Goal: Contribute content: Contribute content

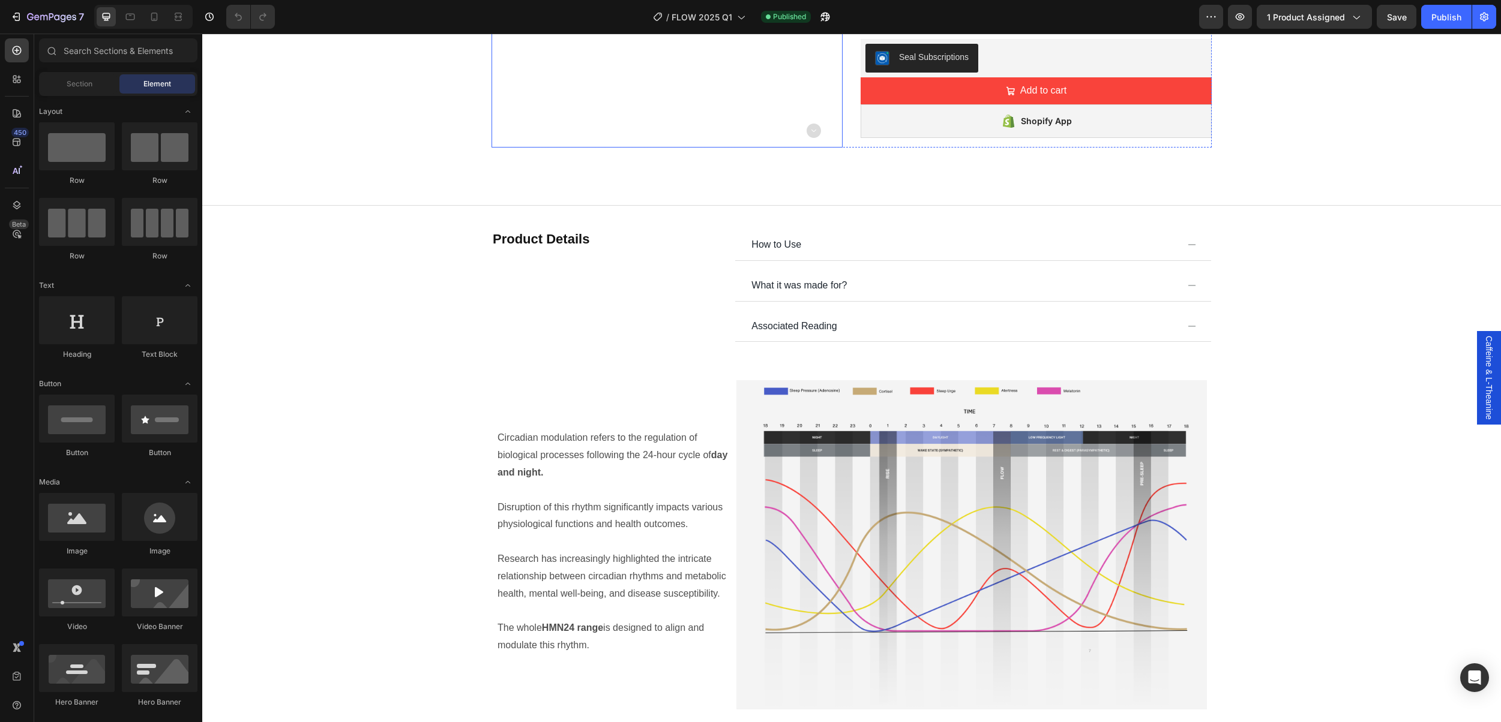
scroll to position [863, 0]
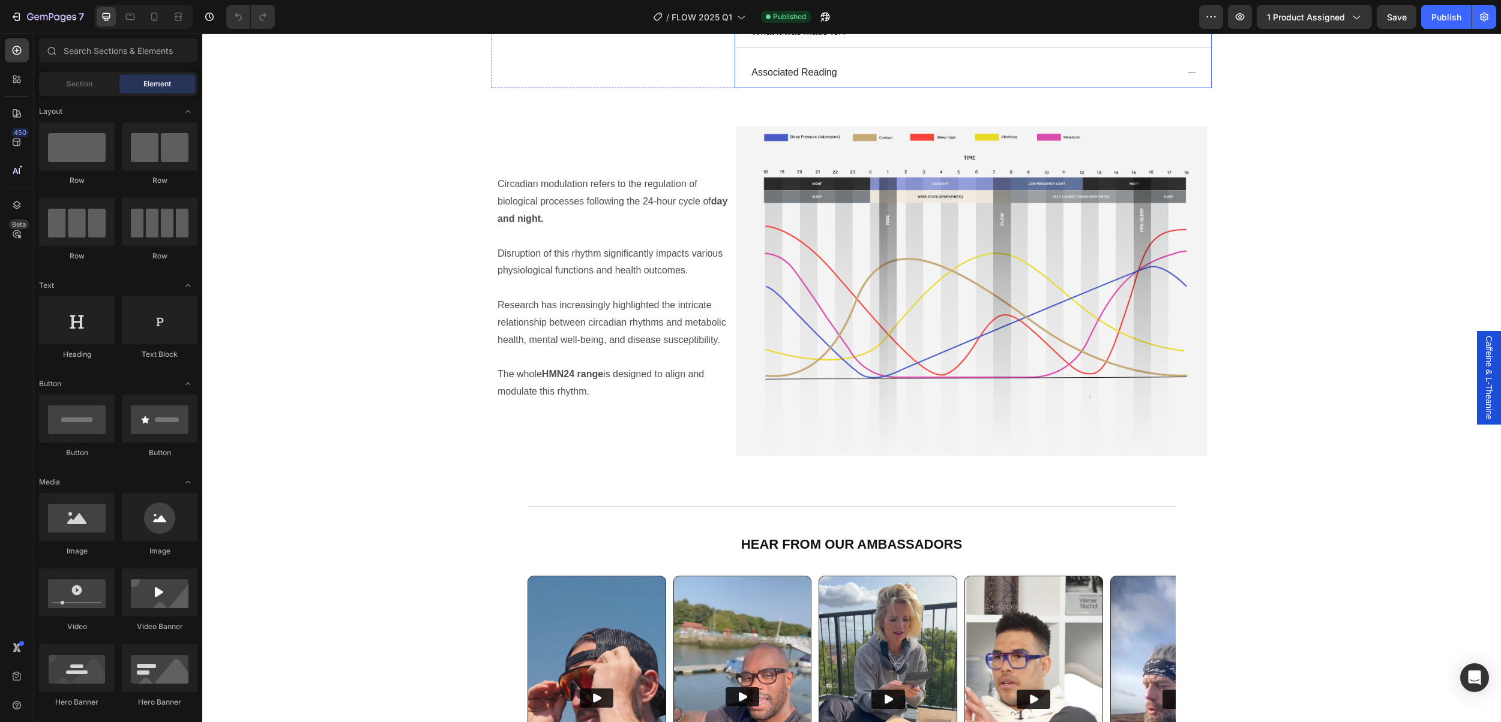
click at [1188, 73] on icon at bounding box center [1192, 72] width 8 height 1
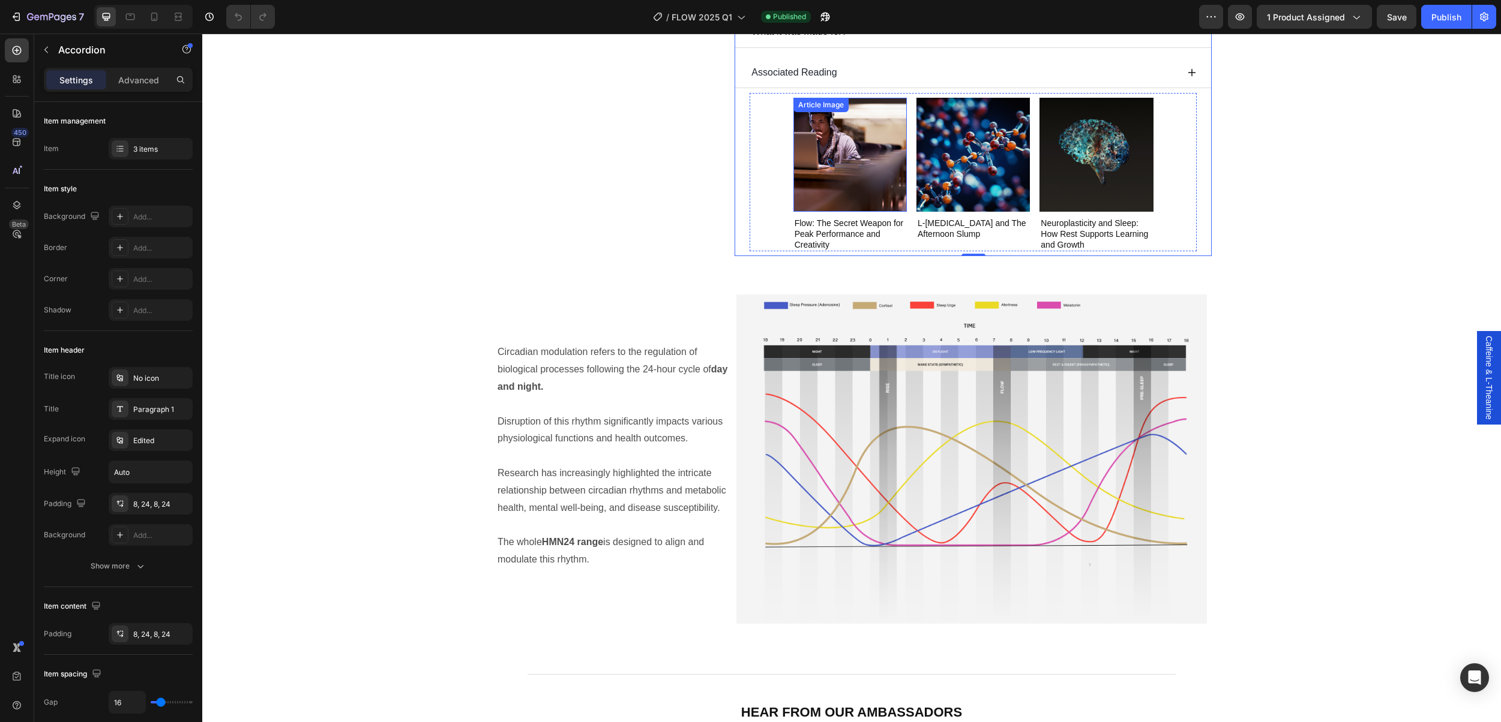
click at [881, 177] on img at bounding box center [849, 154] width 113 height 113
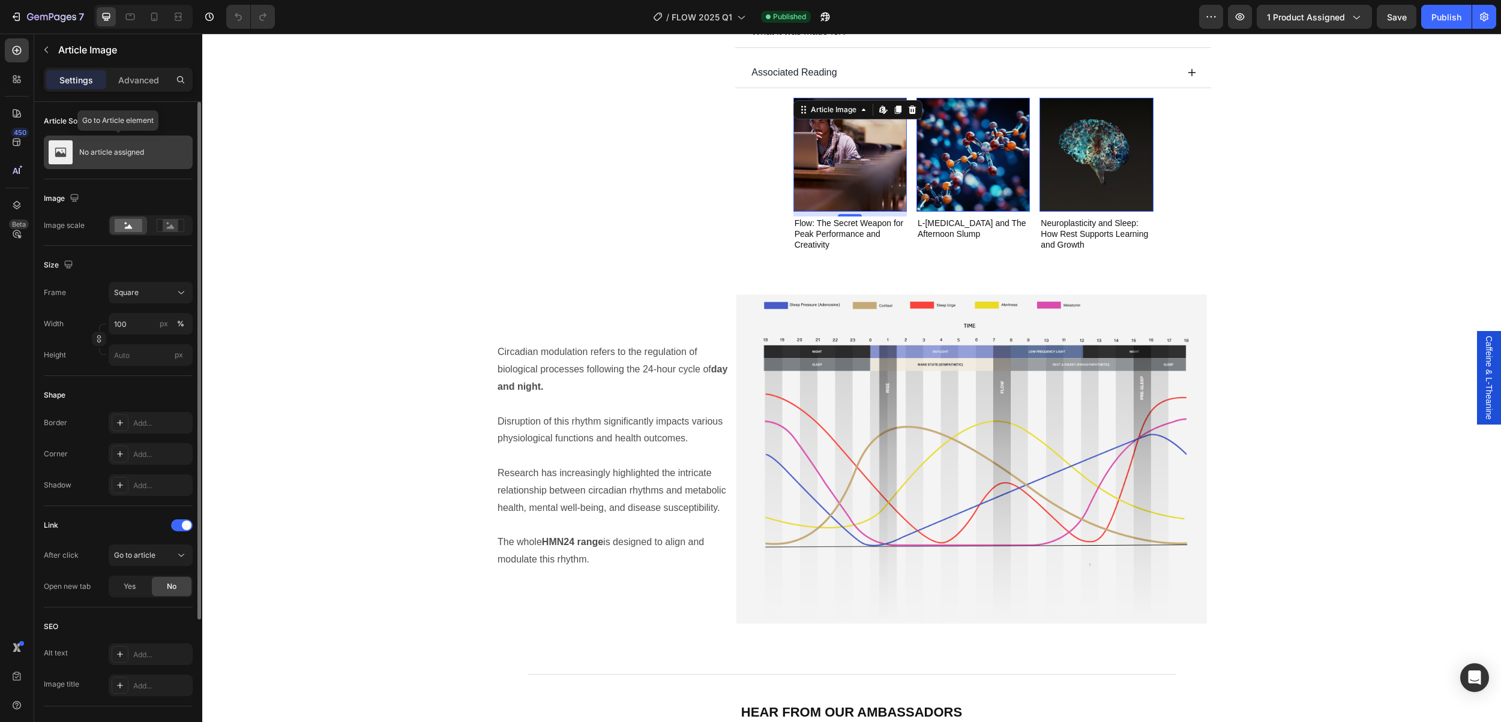
click at [112, 156] on p "No article assigned" at bounding box center [111, 152] width 65 height 8
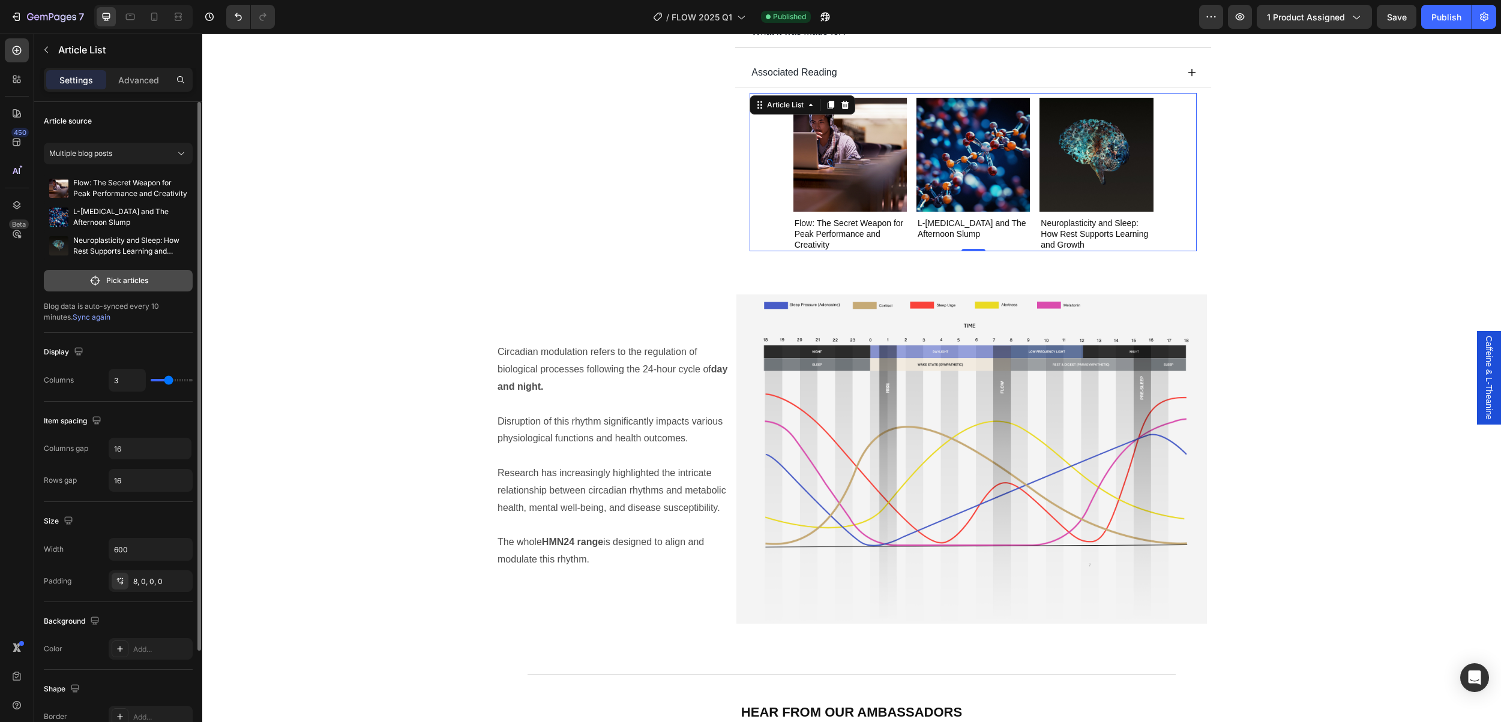
click at [126, 286] on button "Pick articles" at bounding box center [118, 281] width 149 height 22
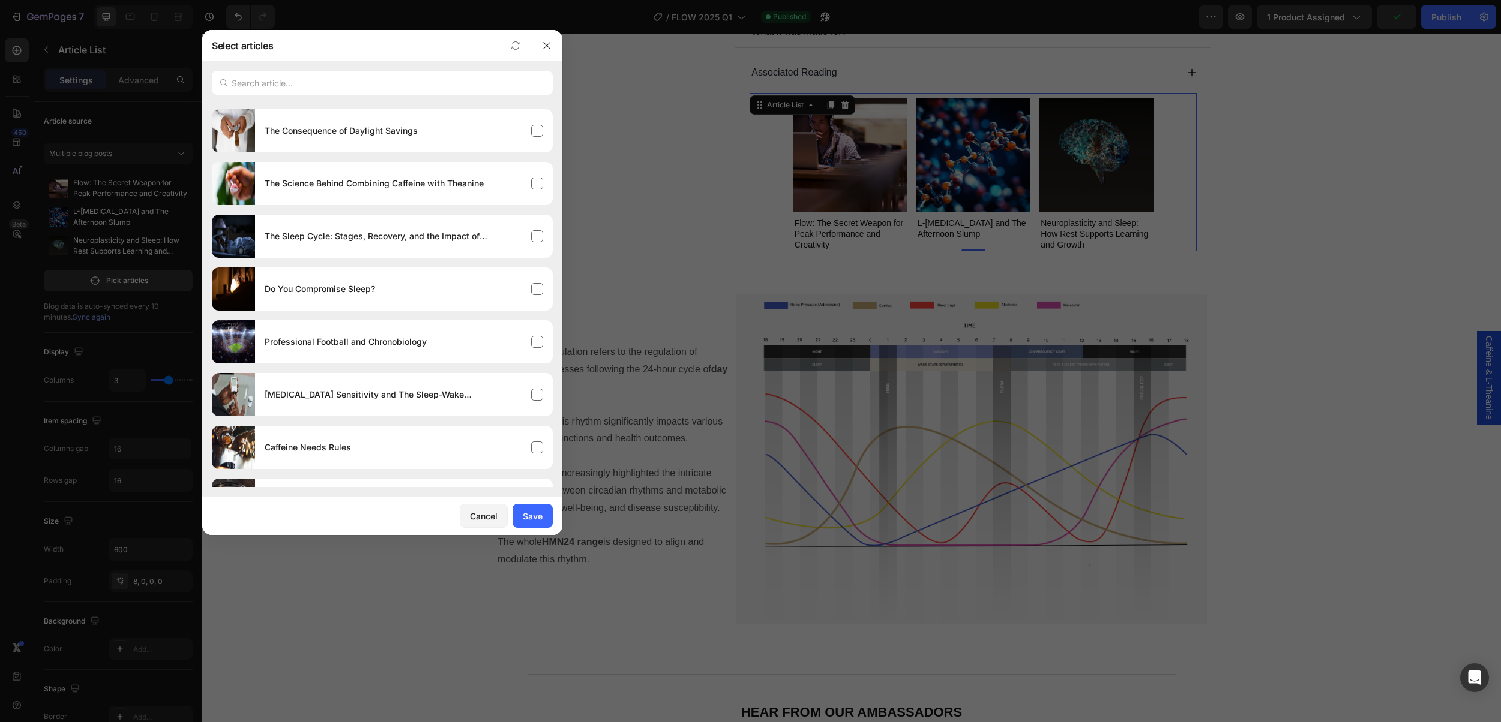
scroll to position [0, 0]
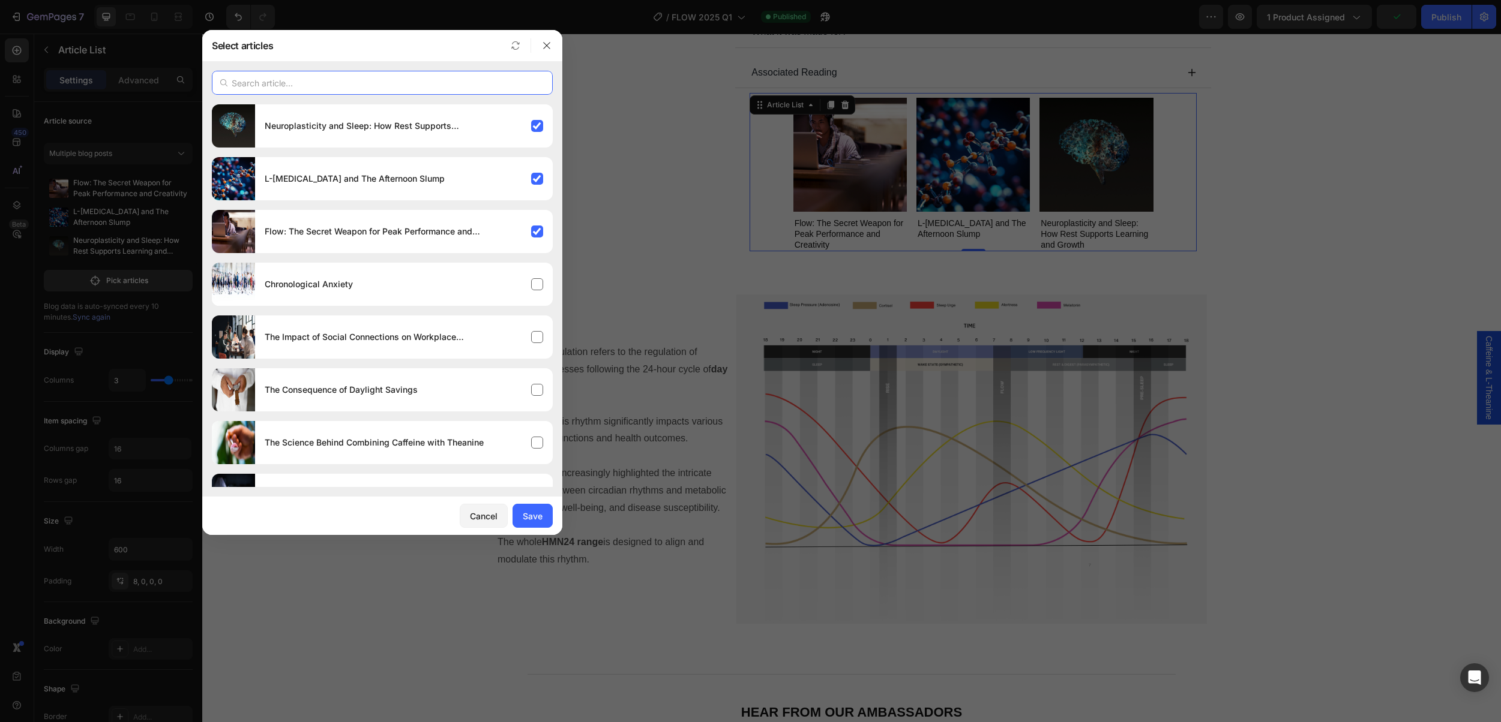
click at [374, 80] on input "text" at bounding box center [382, 83] width 341 height 24
click at [305, 87] on input "text" at bounding box center [382, 83] width 341 height 24
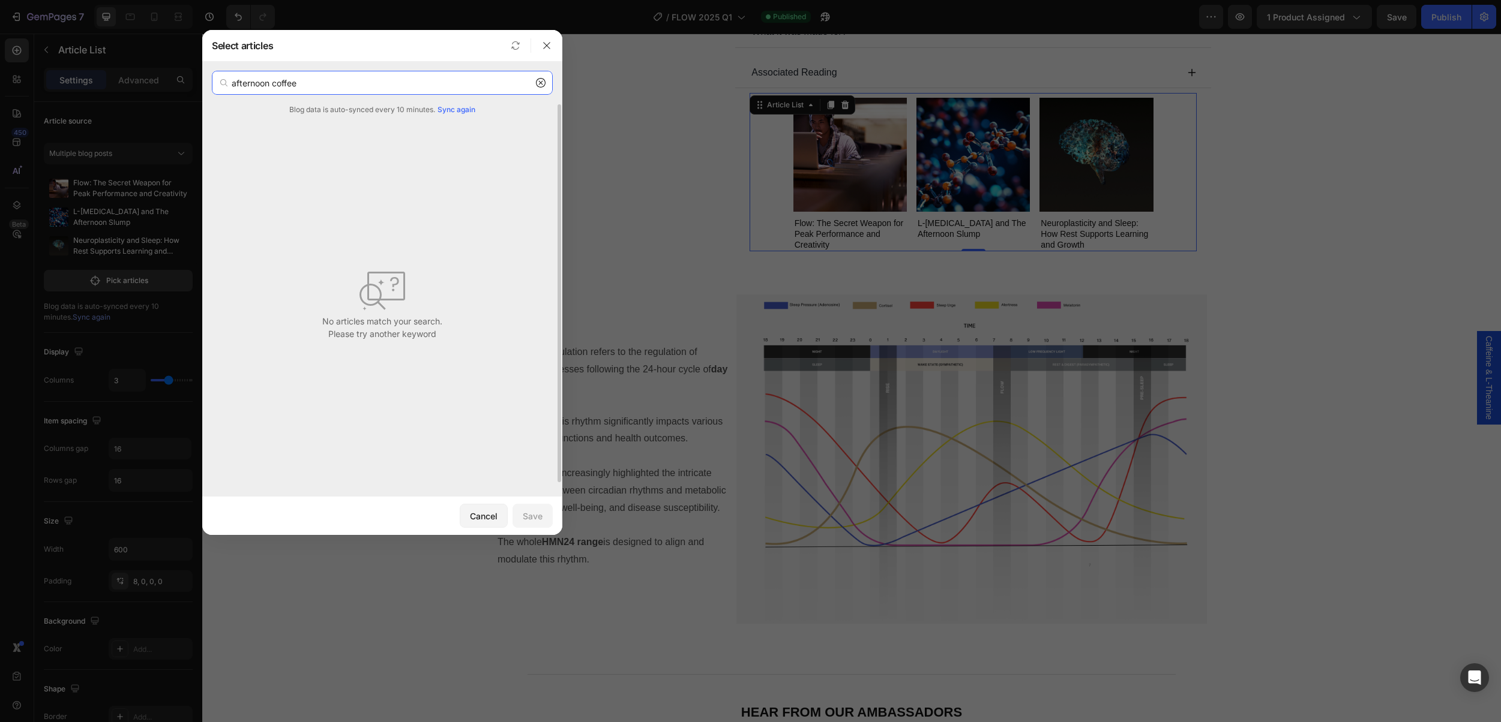
type input "afternoon coffee"
click at [454, 111] on span "Sync again" at bounding box center [456, 109] width 38 height 11
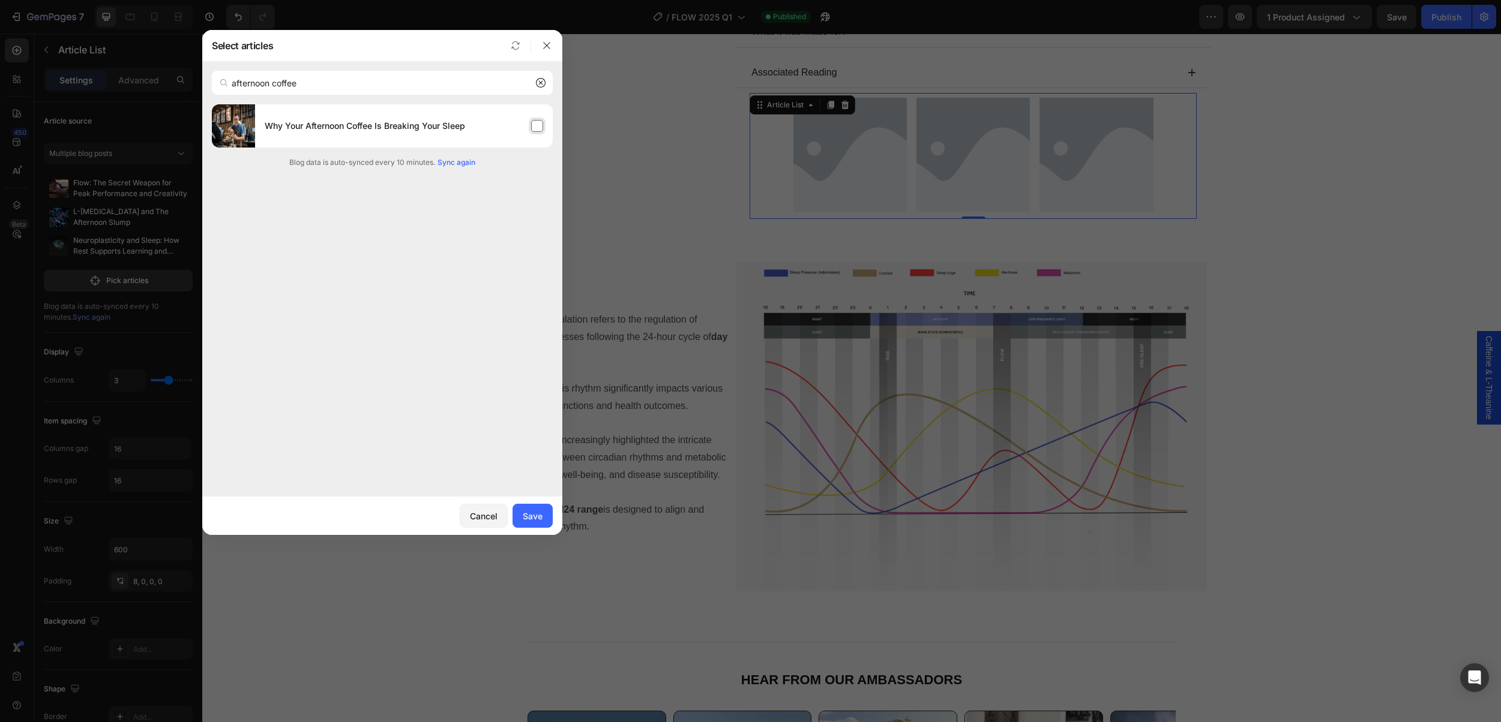
click at [536, 127] on div "Why Your Afternoon Coffee Is Breaking Your Sleep" at bounding box center [404, 126] width 298 height 34
click at [529, 512] on div "Save" at bounding box center [533, 516] width 20 height 13
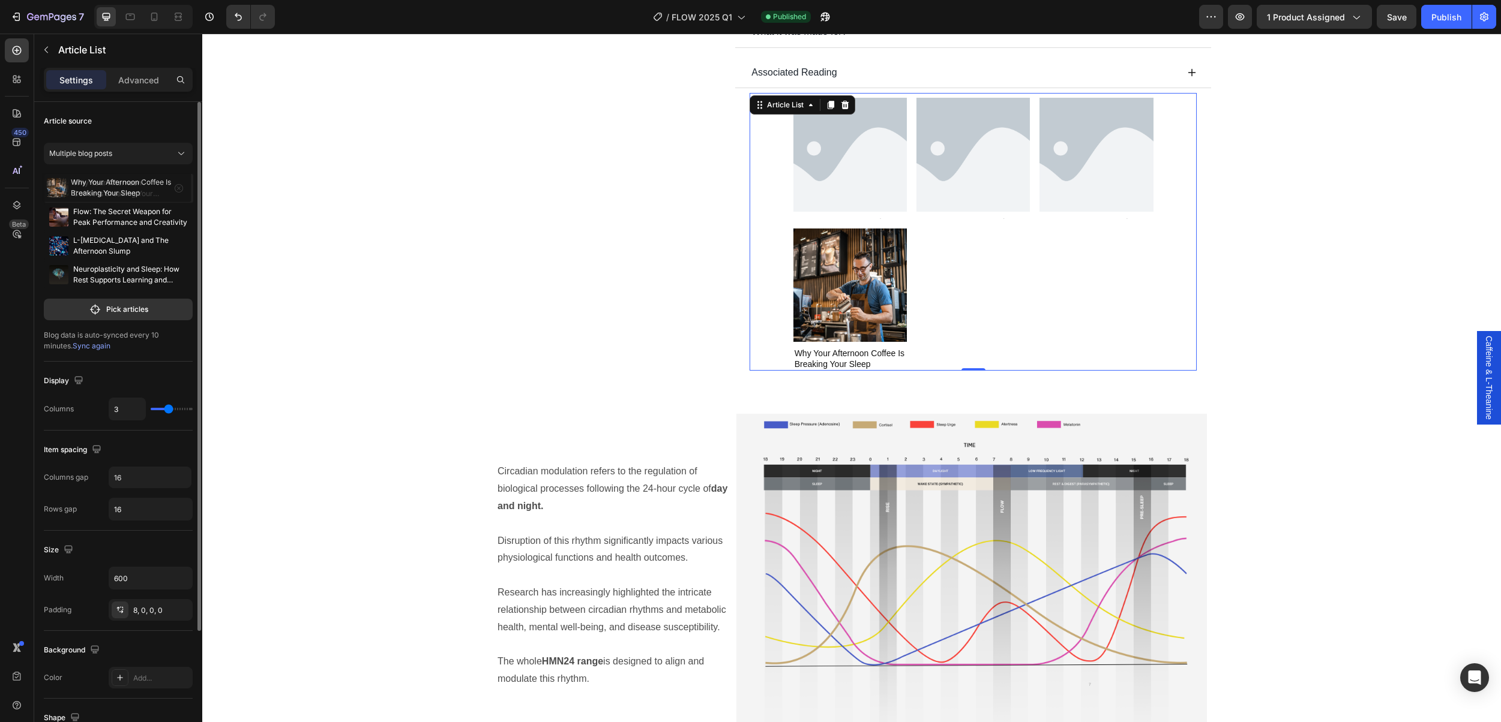
drag, startPoint x: 58, startPoint y: 279, endPoint x: 55, endPoint y: 191, distance: 87.6
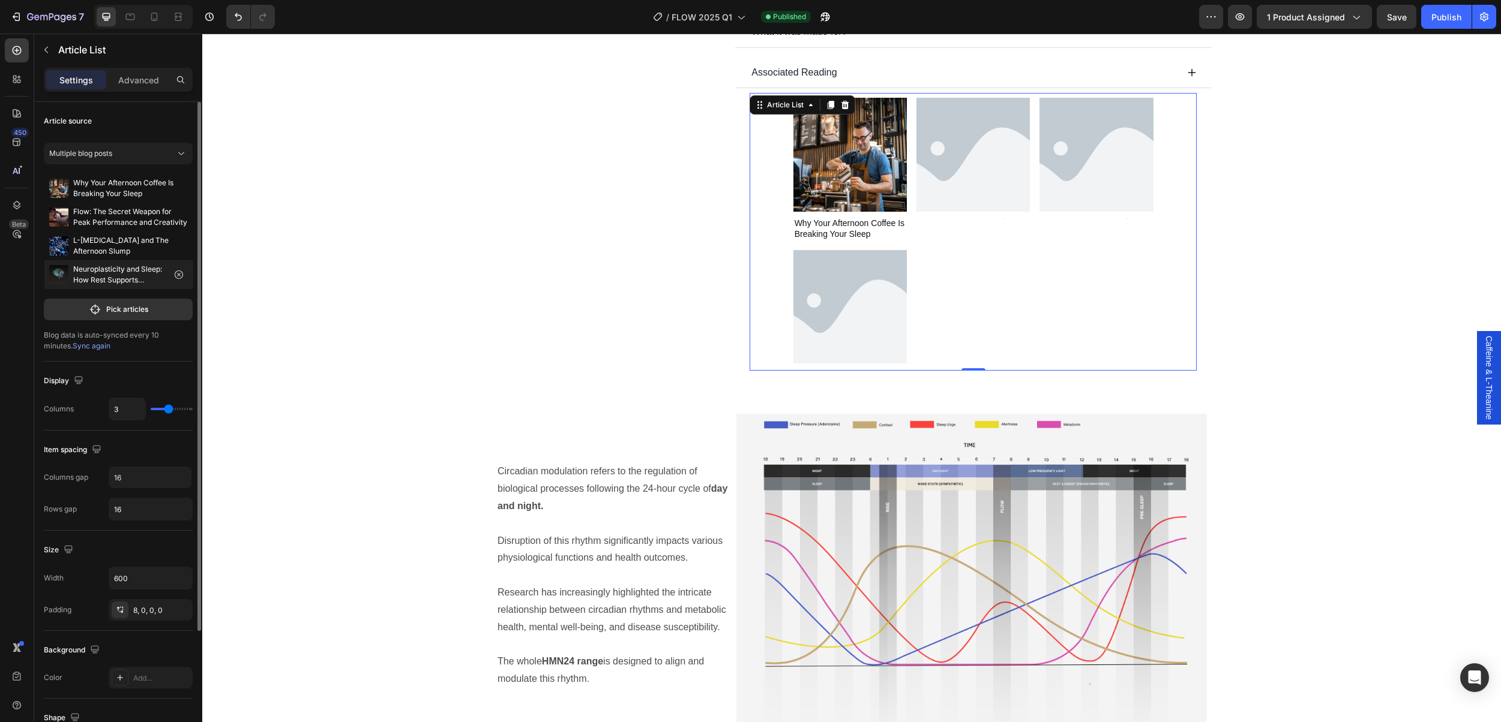
click at [147, 281] on p "Neuroplasticity and Sleep: How Rest Supports Learning and Growth" at bounding box center [118, 275] width 91 height 22
click at [180, 272] on icon "button" at bounding box center [179, 275] width 10 height 10
click at [178, 277] on icon "button" at bounding box center [179, 275] width 10 height 10
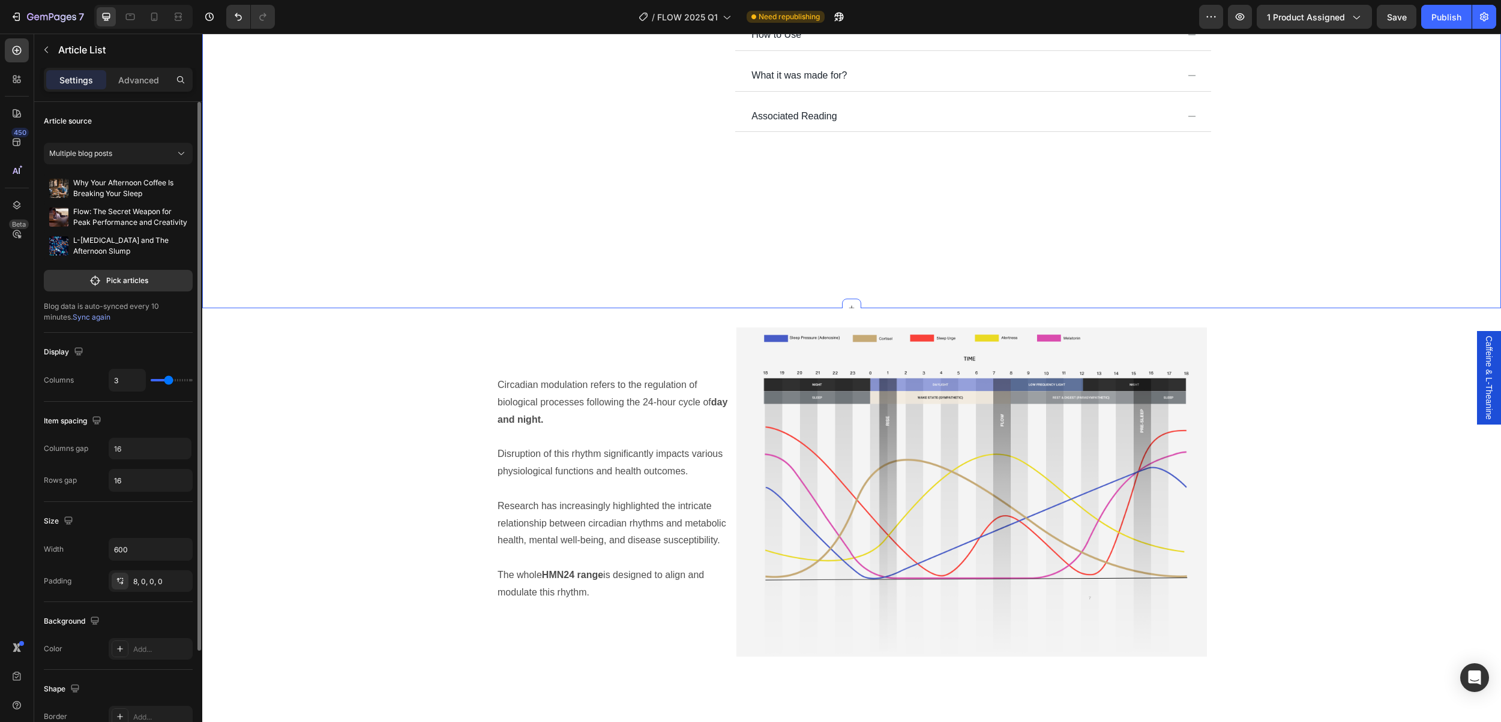
scroll to position [497, 0]
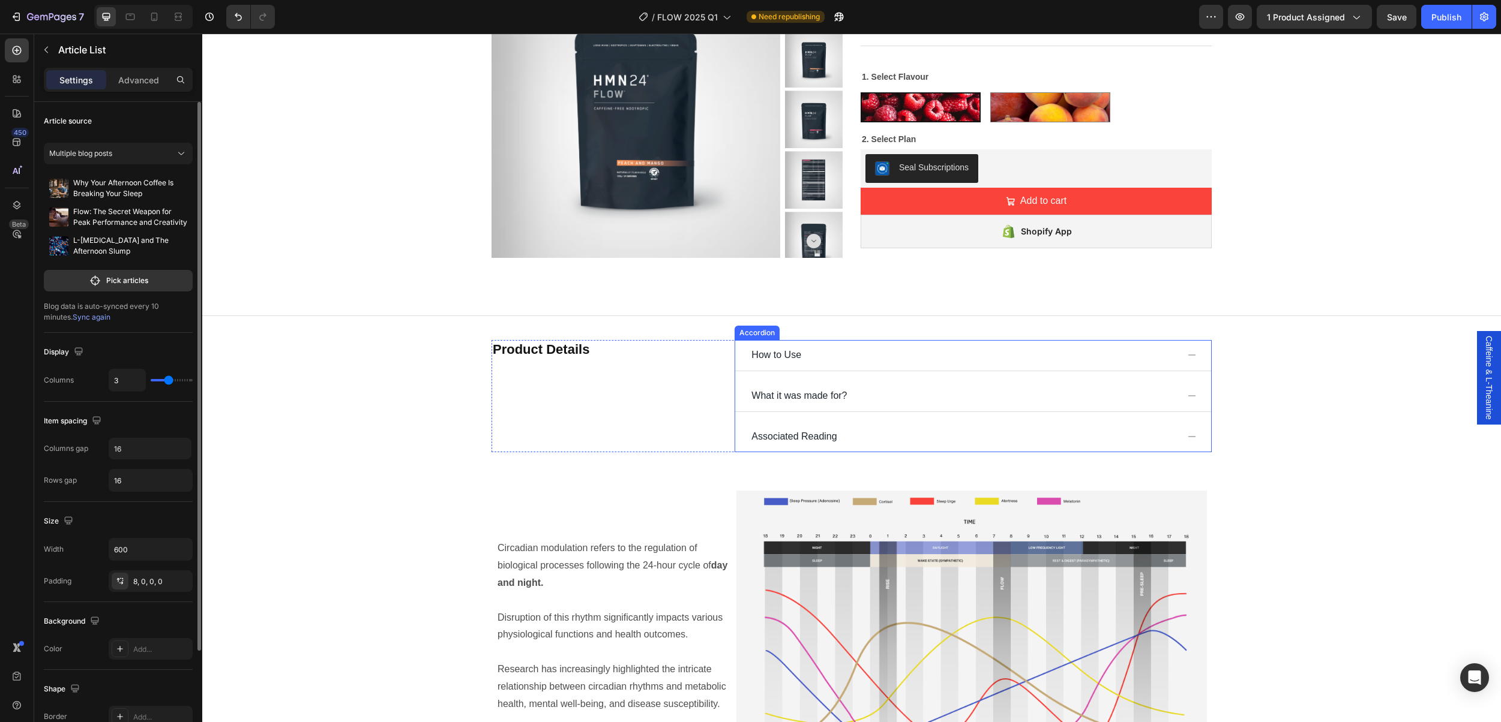
click at [1193, 437] on icon at bounding box center [1192, 436] width 8 height 1
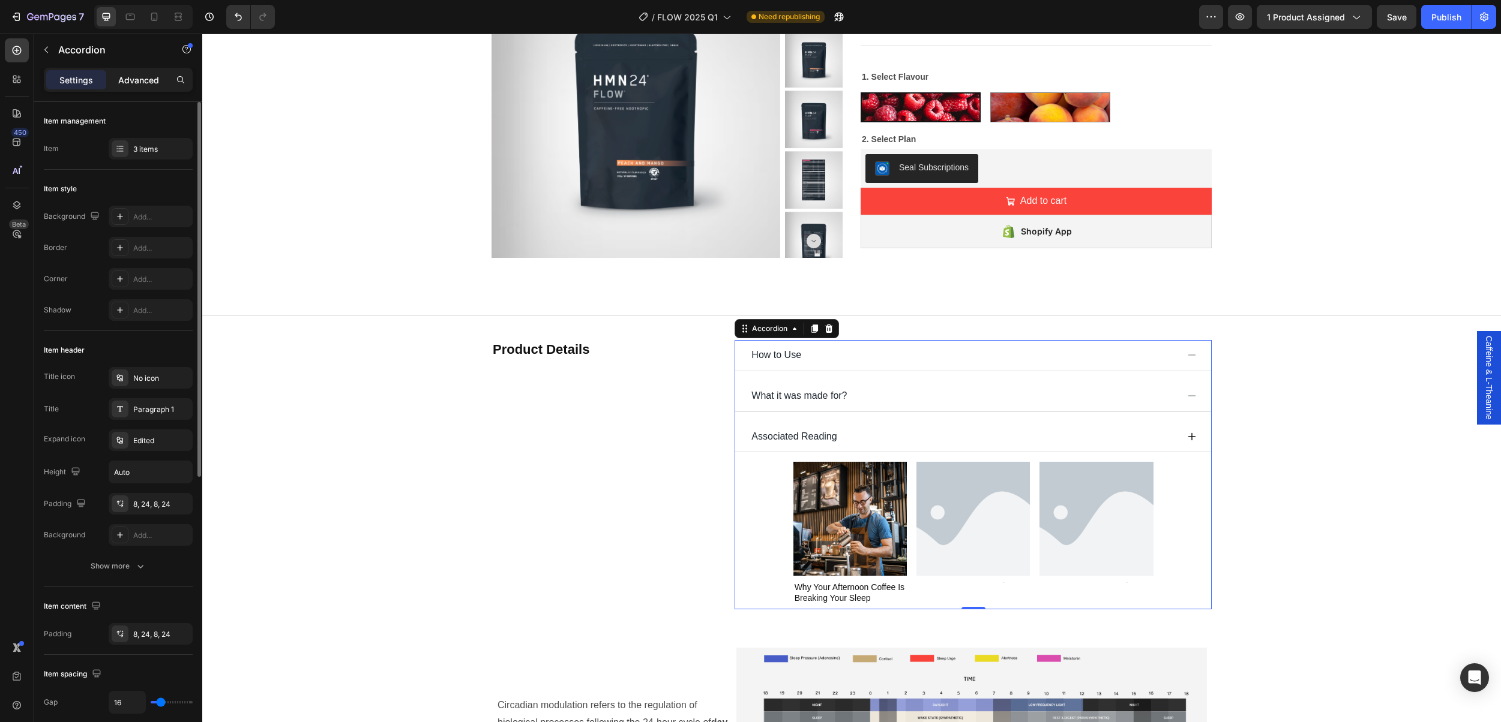
click at [146, 82] on p "Advanced" at bounding box center [138, 80] width 41 height 13
type input "100%"
type input "100"
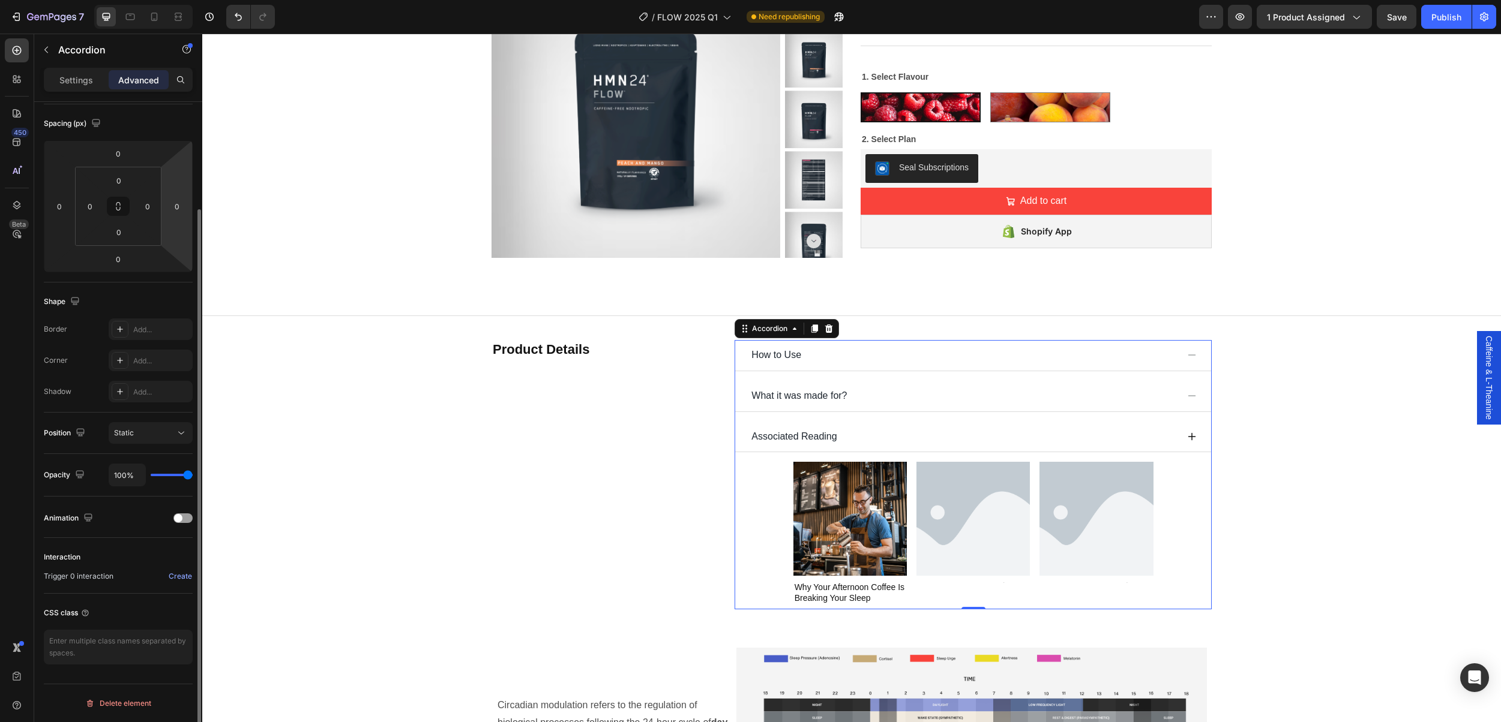
scroll to position [0, 0]
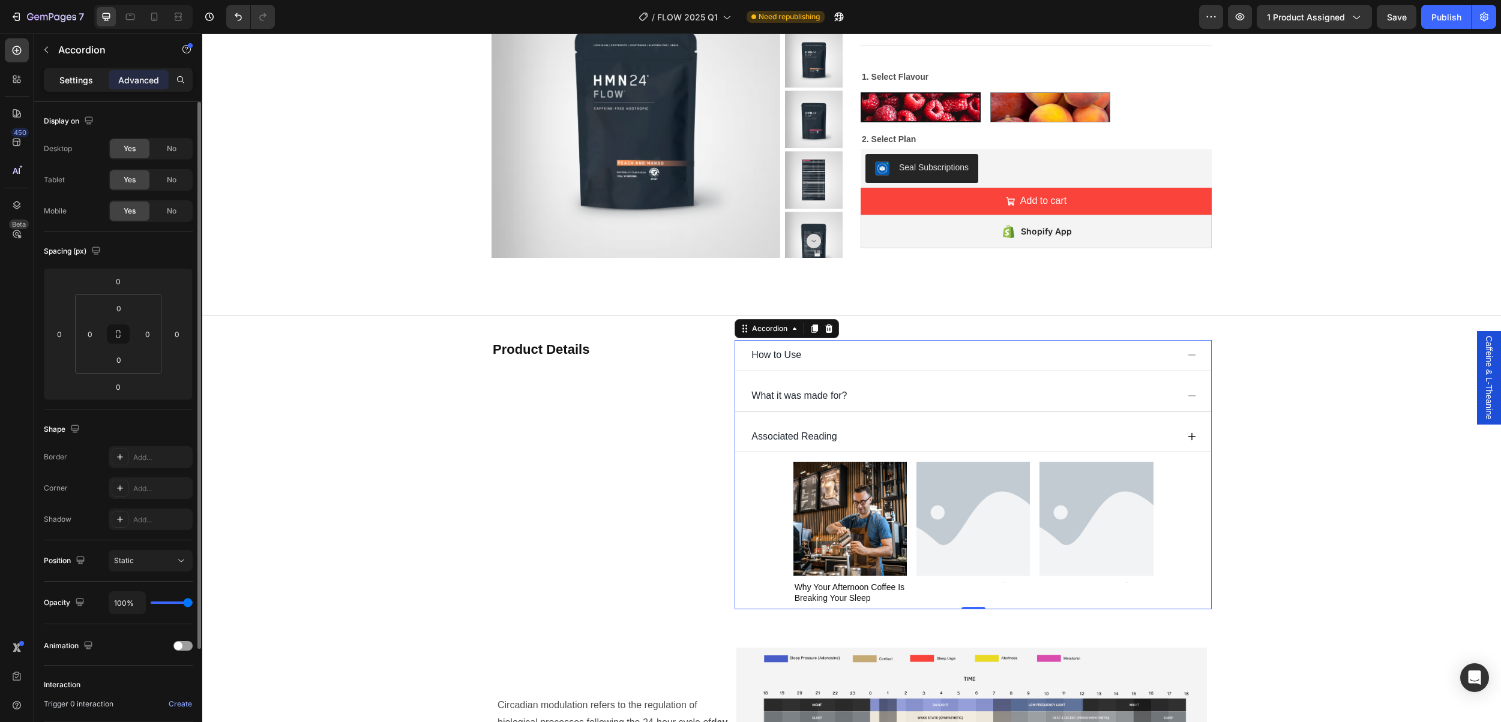
click at [76, 84] on p "Settings" at bounding box center [76, 80] width 34 height 13
type input "16"
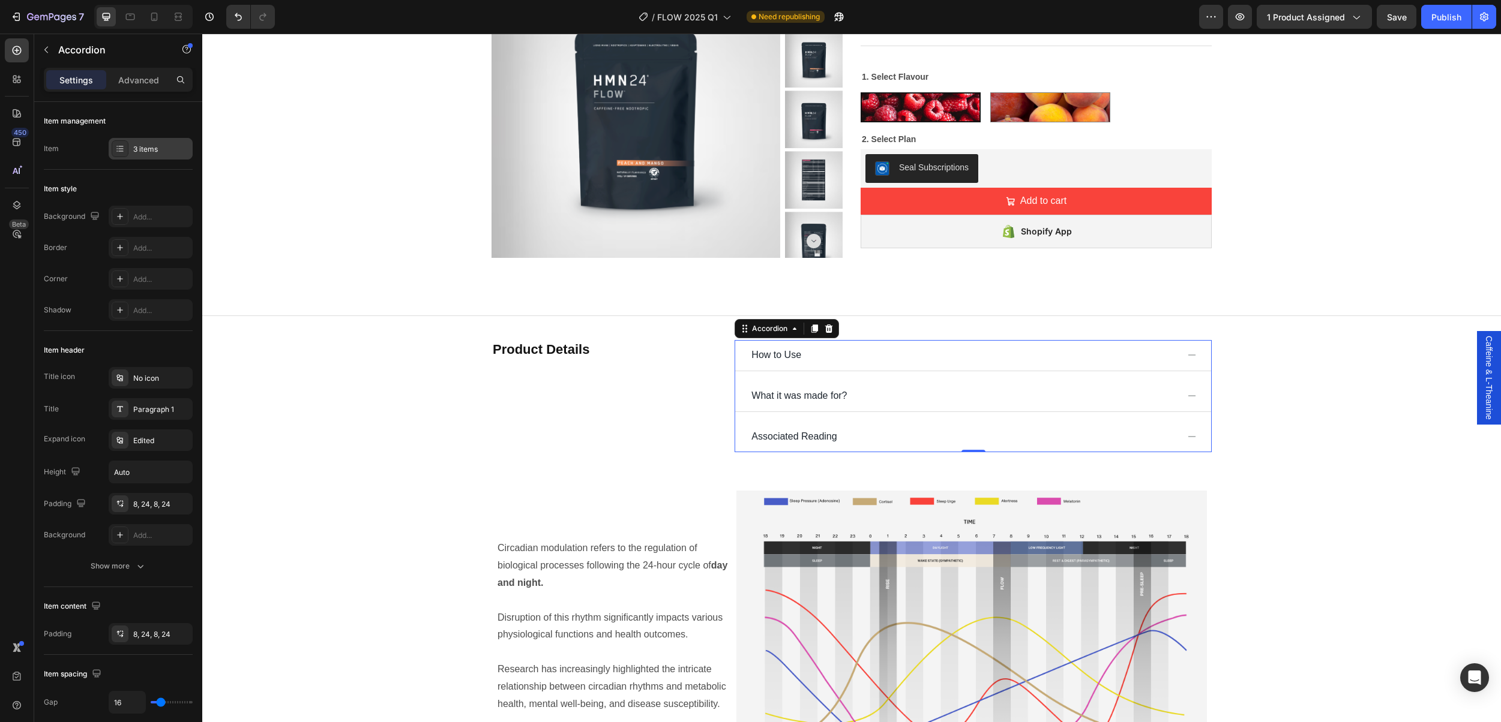
click at [118, 152] on icon at bounding box center [120, 149] width 10 height 10
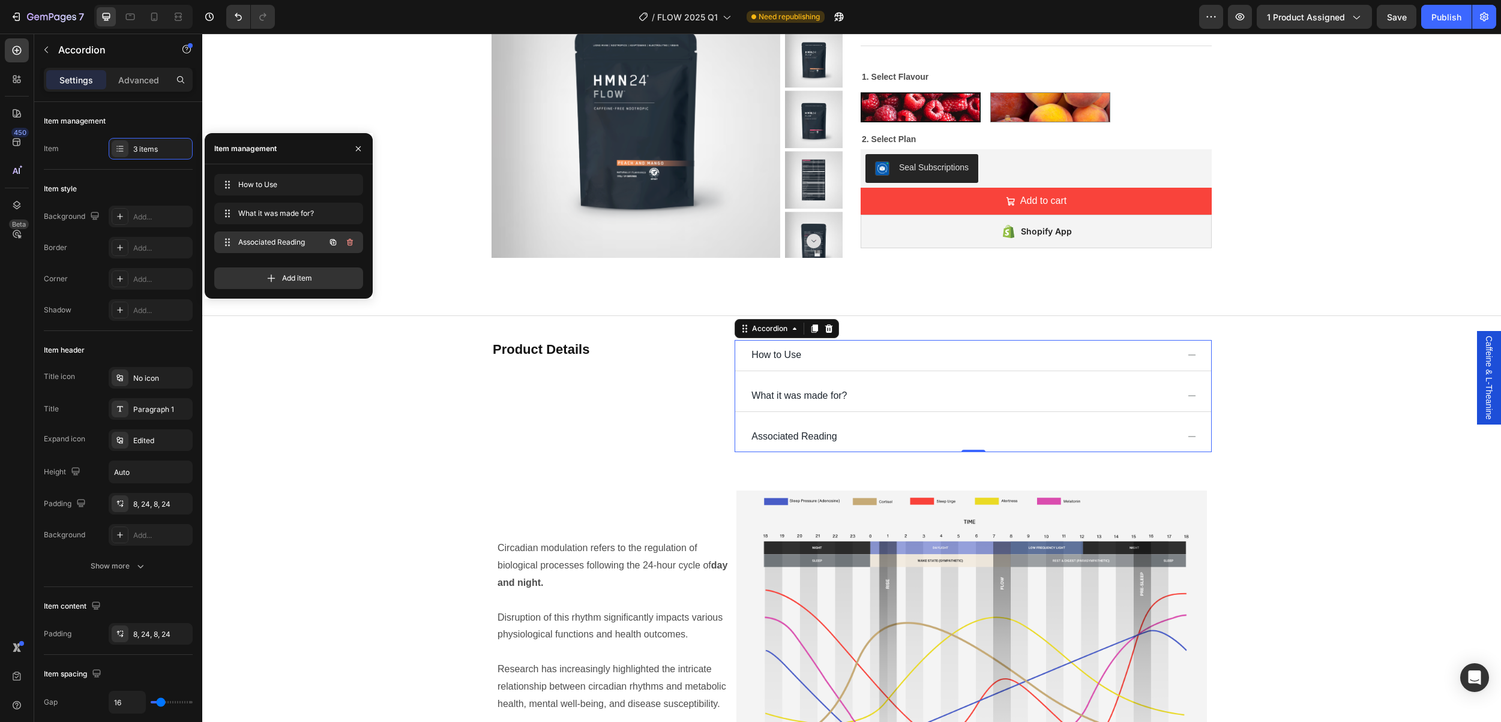
click at [280, 239] on span "Associated Reading" at bounding box center [272, 242] width 68 height 11
click at [277, 246] on span "Associated Reading" at bounding box center [272, 242] width 68 height 11
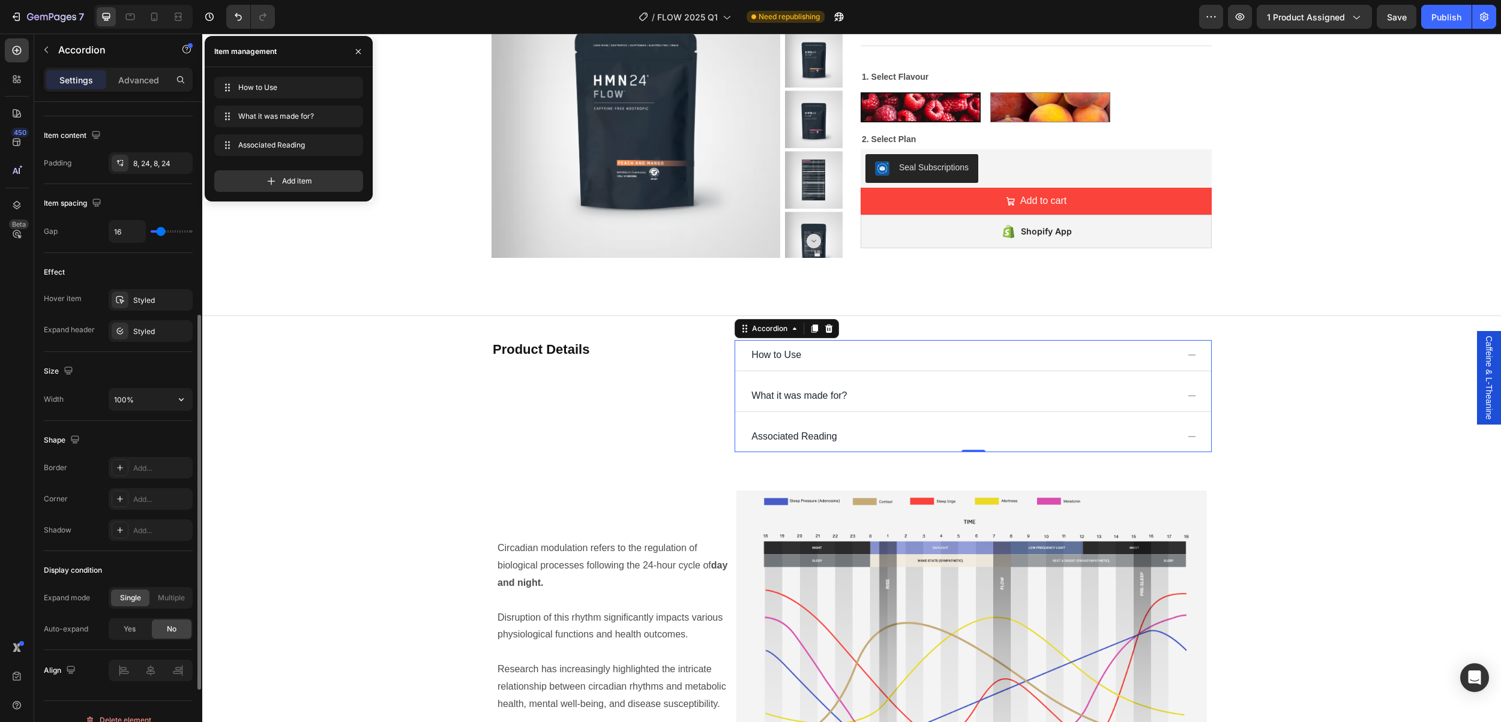
scroll to position [488, 0]
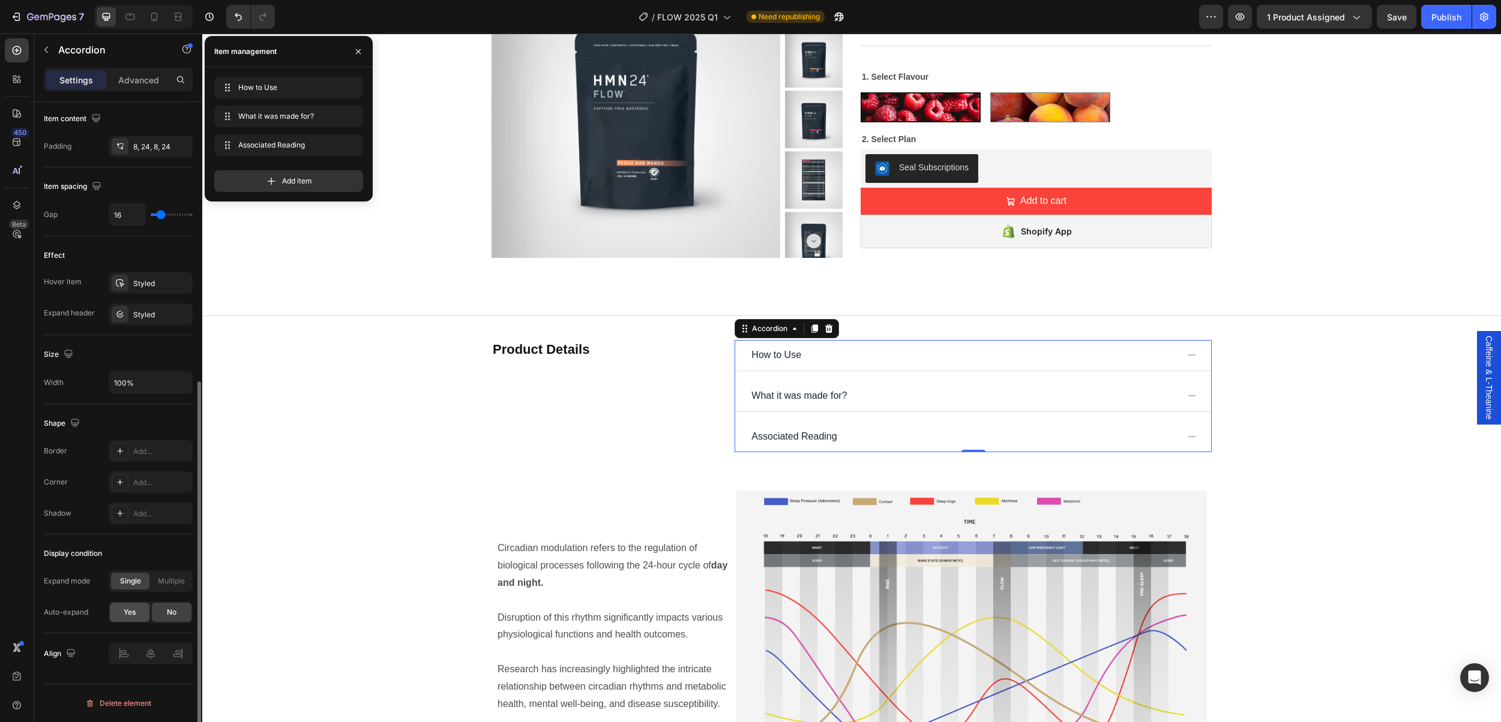
click at [129, 613] on span "Yes" at bounding box center [130, 612] width 12 height 11
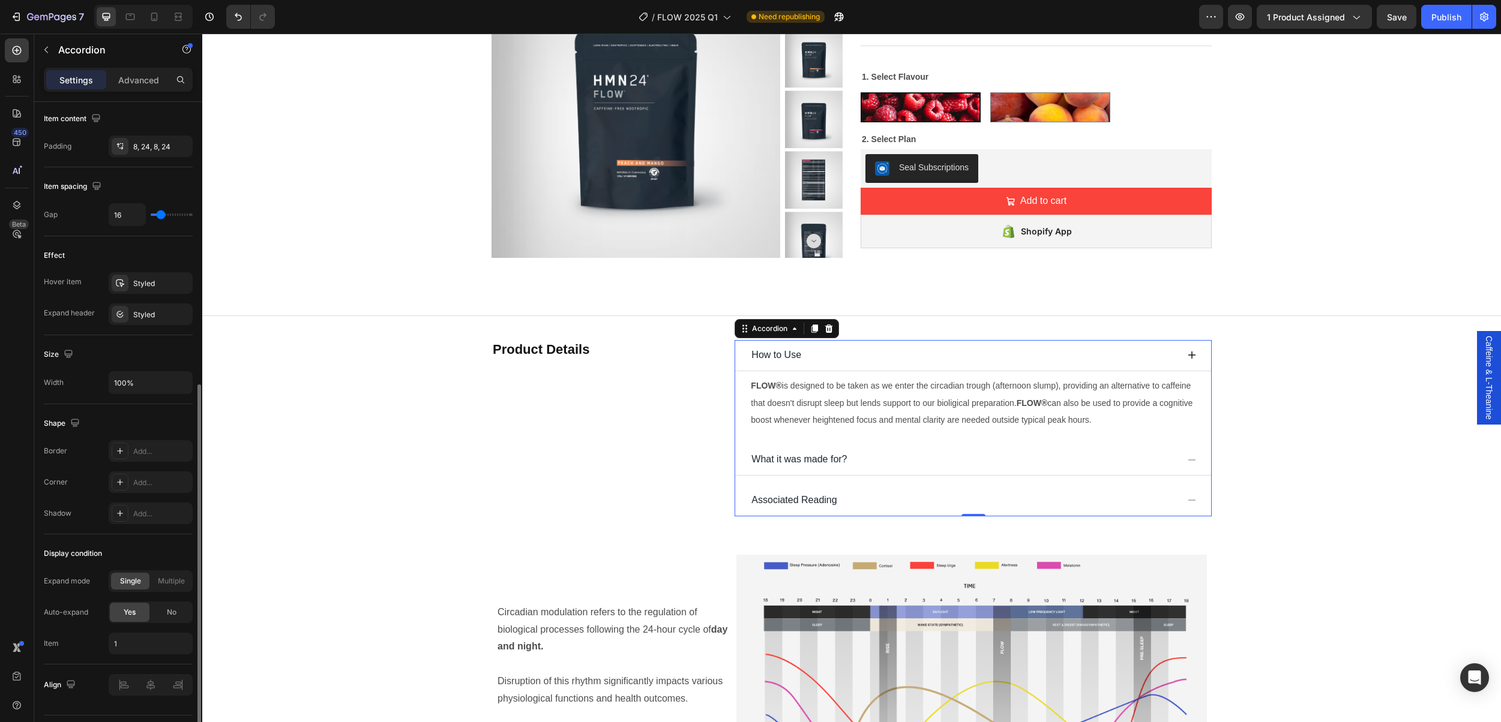
scroll to position [519, 0]
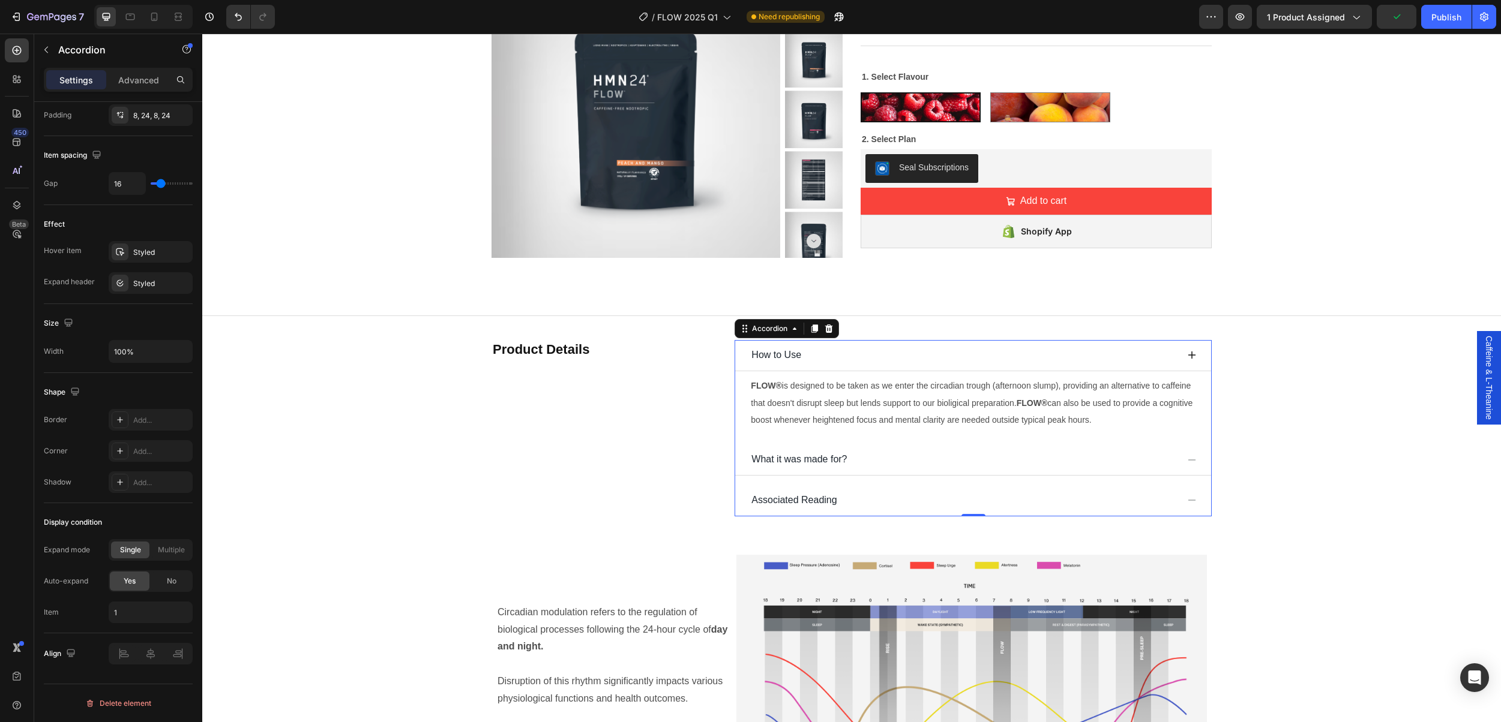
click at [1190, 503] on icon at bounding box center [1192, 501] width 10 height 10
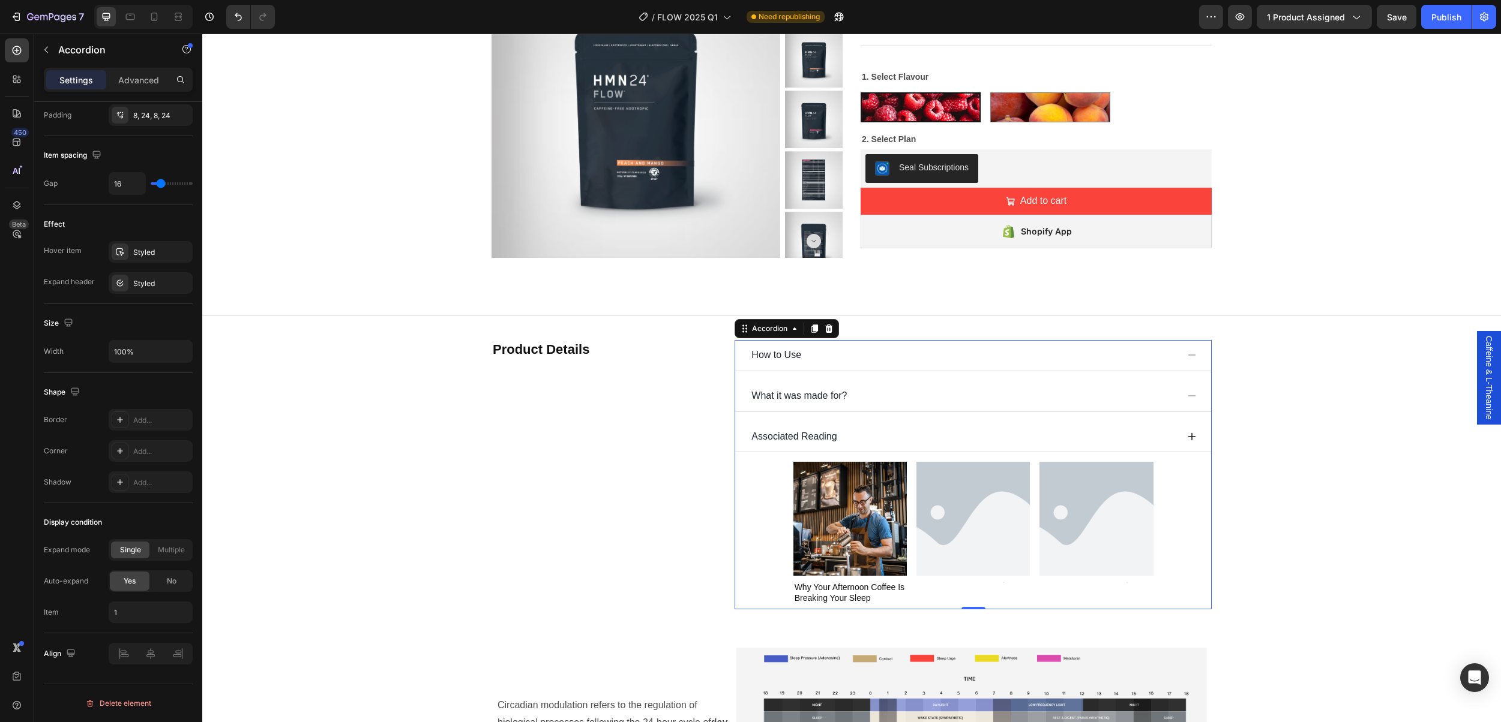
click at [1195, 394] on icon at bounding box center [1192, 396] width 10 height 10
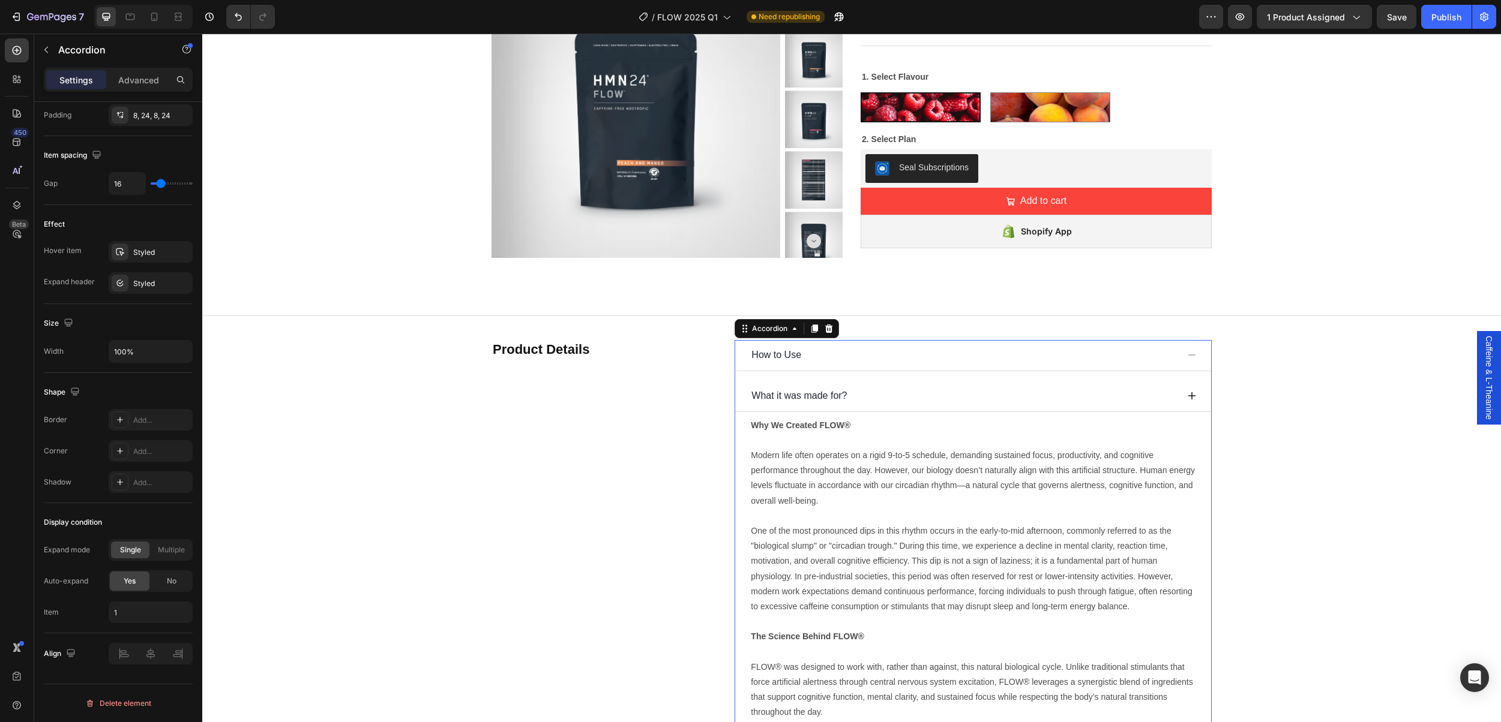
click at [1192, 354] on icon at bounding box center [1192, 355] width 10 height 10
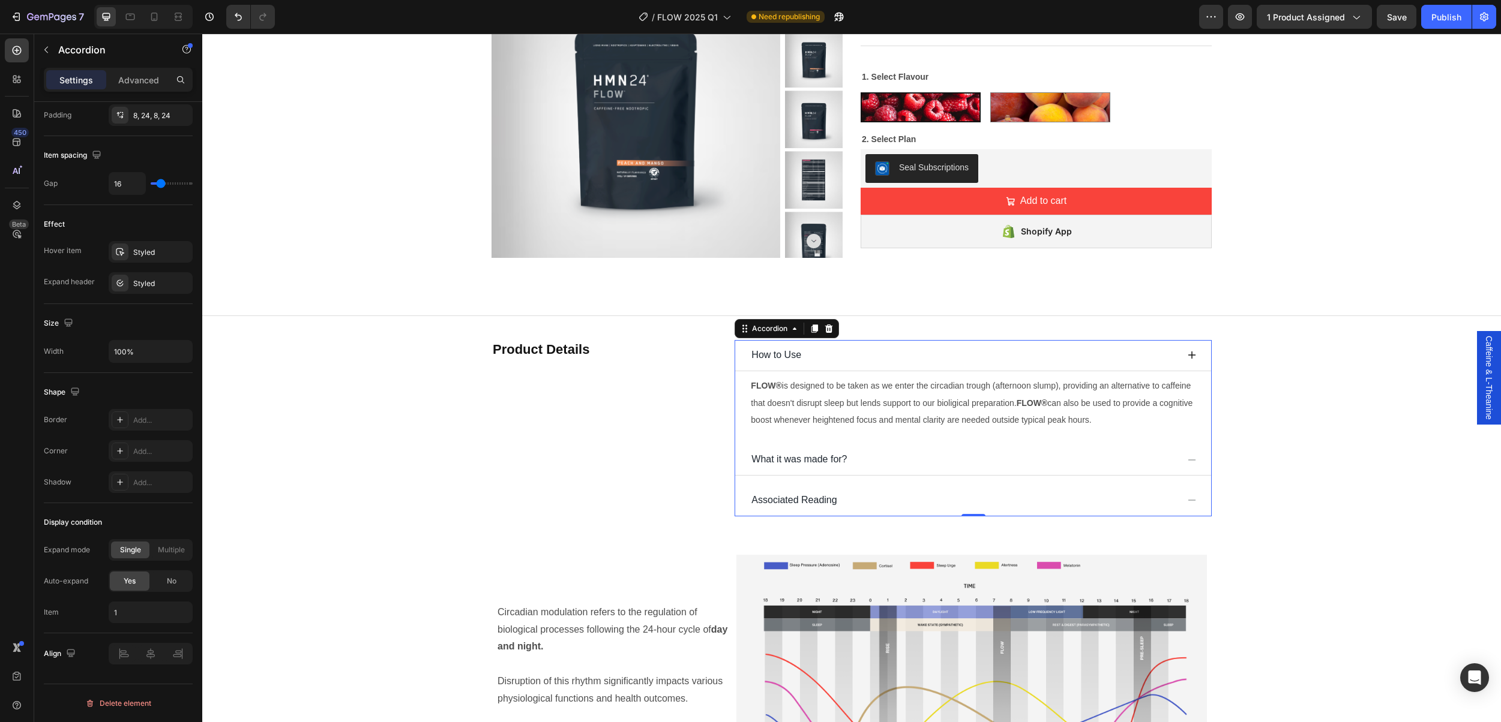
click at [1192, 353] on icon at bounding box center [1192, 355] width 10 height 10
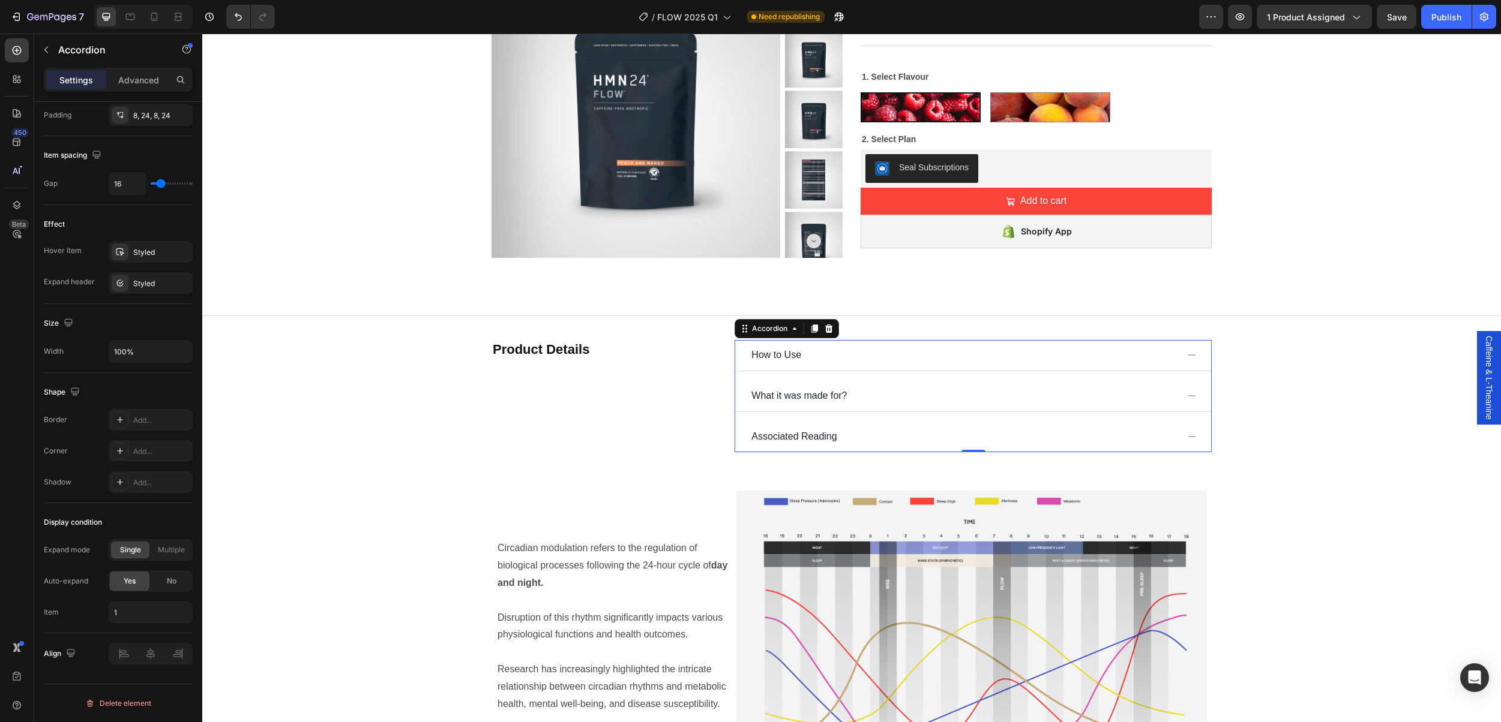
click at [1194, 435] on icon at bounding box center [1192, 437] width 10 height 10
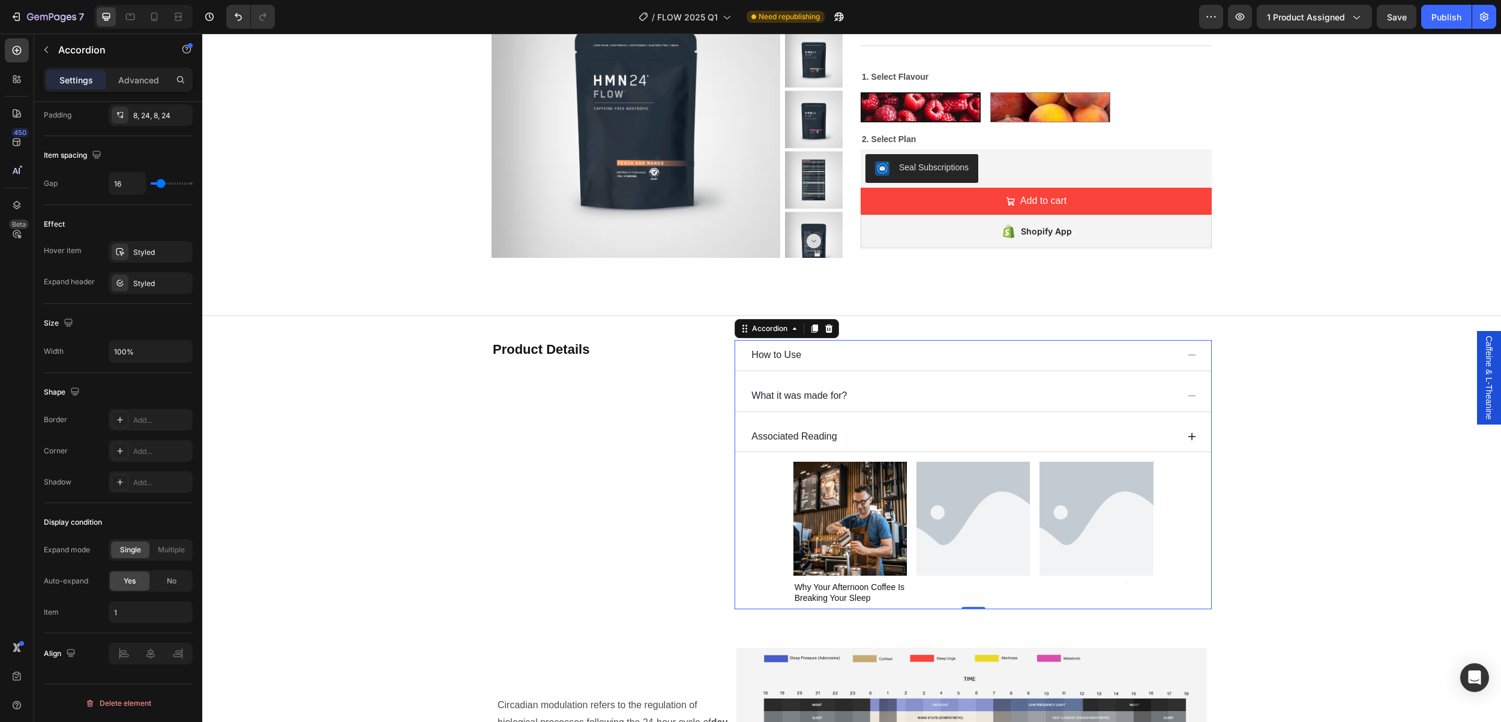
click at [1193, 436] on icon at bounding box center [1192, 437] width 10 height 10
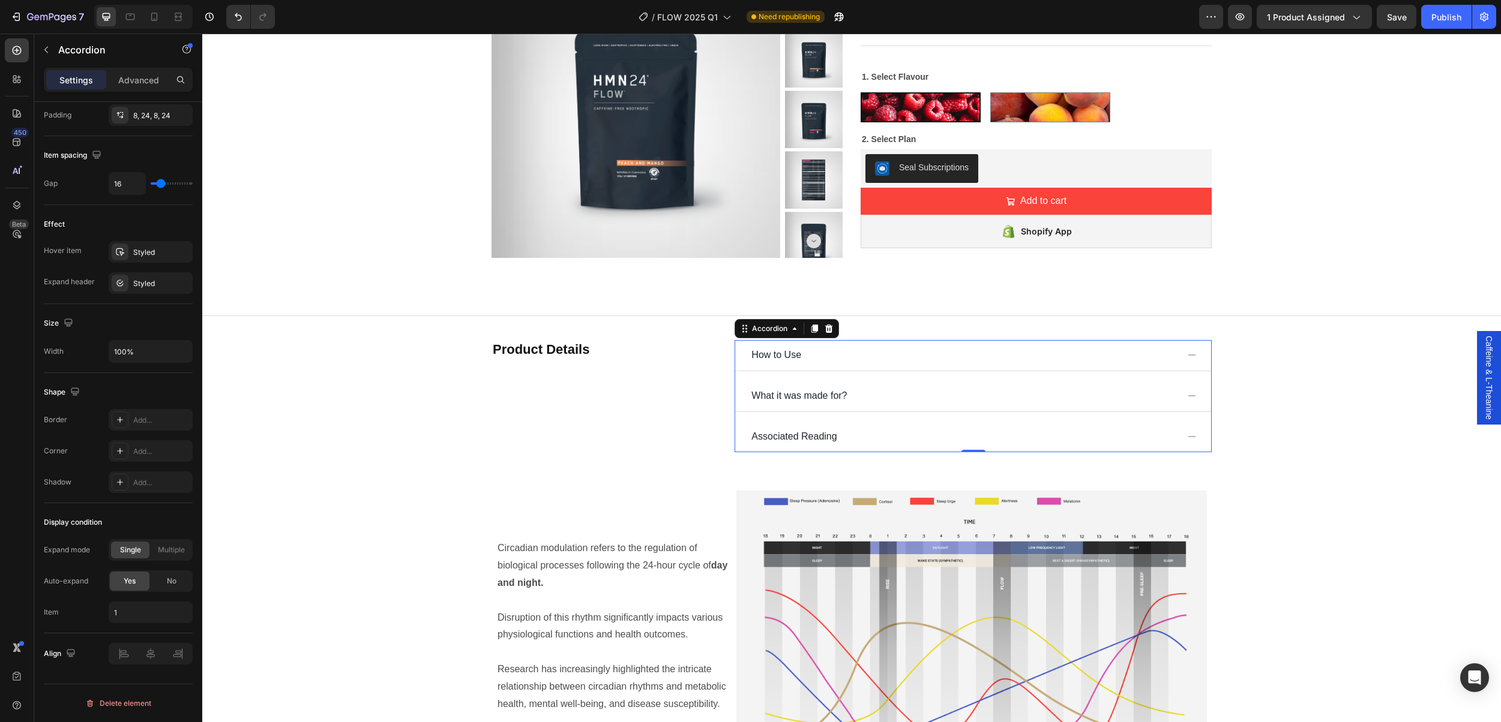
click at [1193, 436] on icon at bounding box center [1192, 437] width 10 height 10
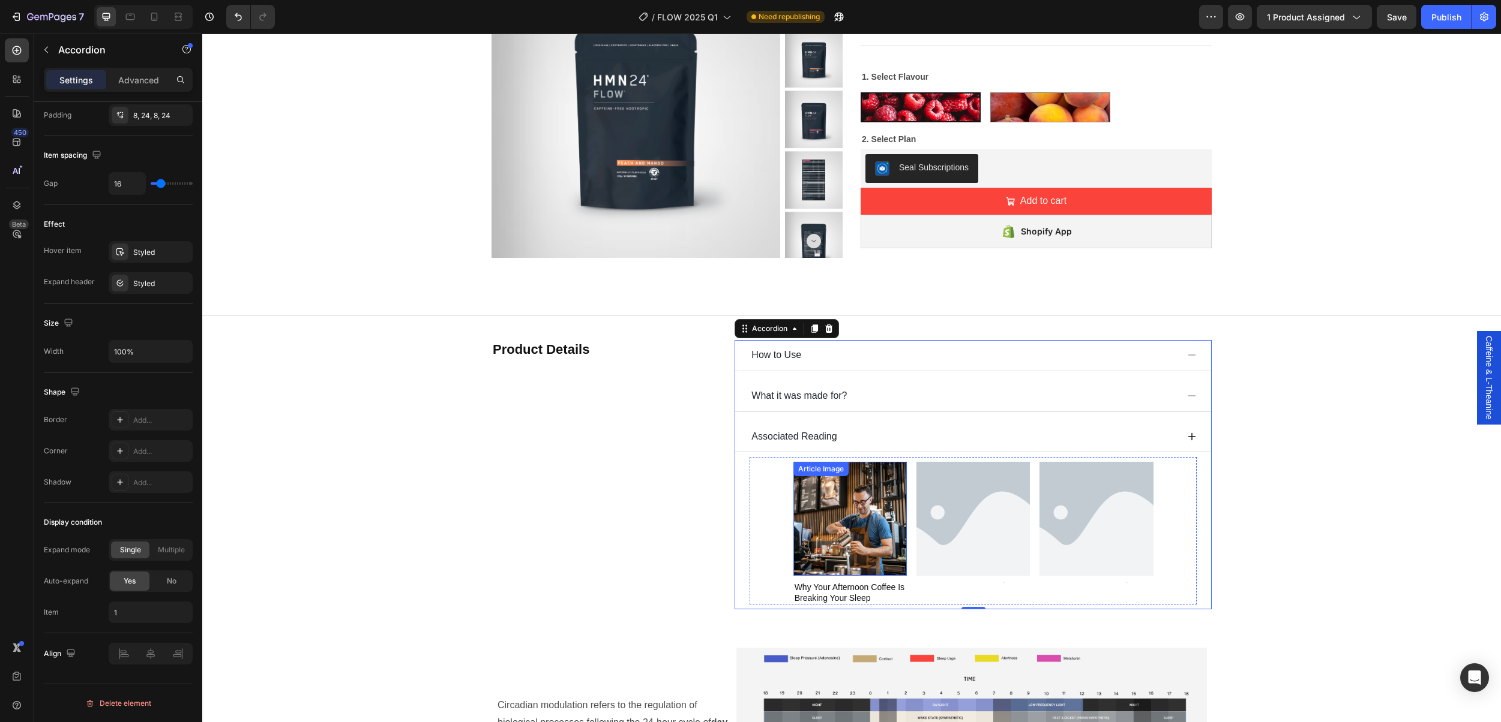
click at [794, 521] on img at bounding box center [849, 518] width 113 height 113
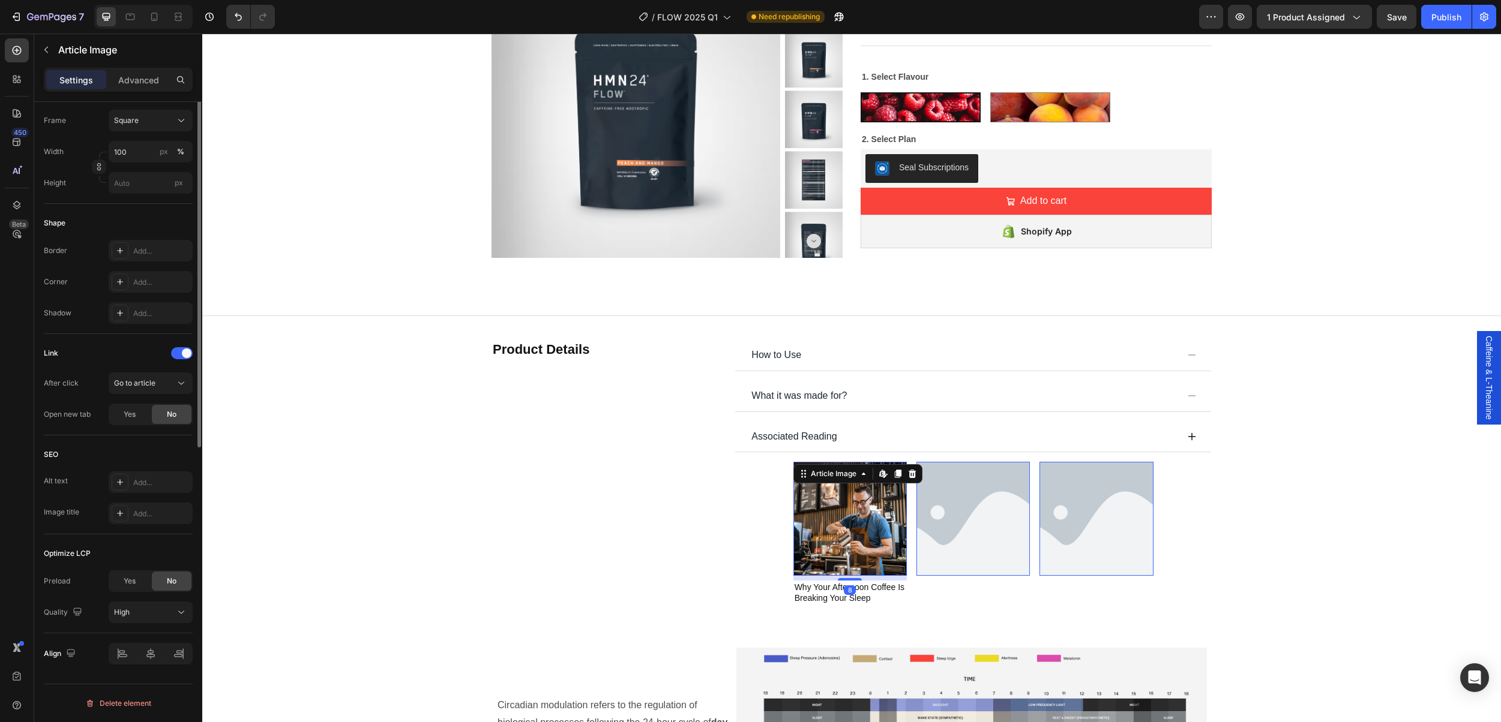
scroll to position [0, 0]
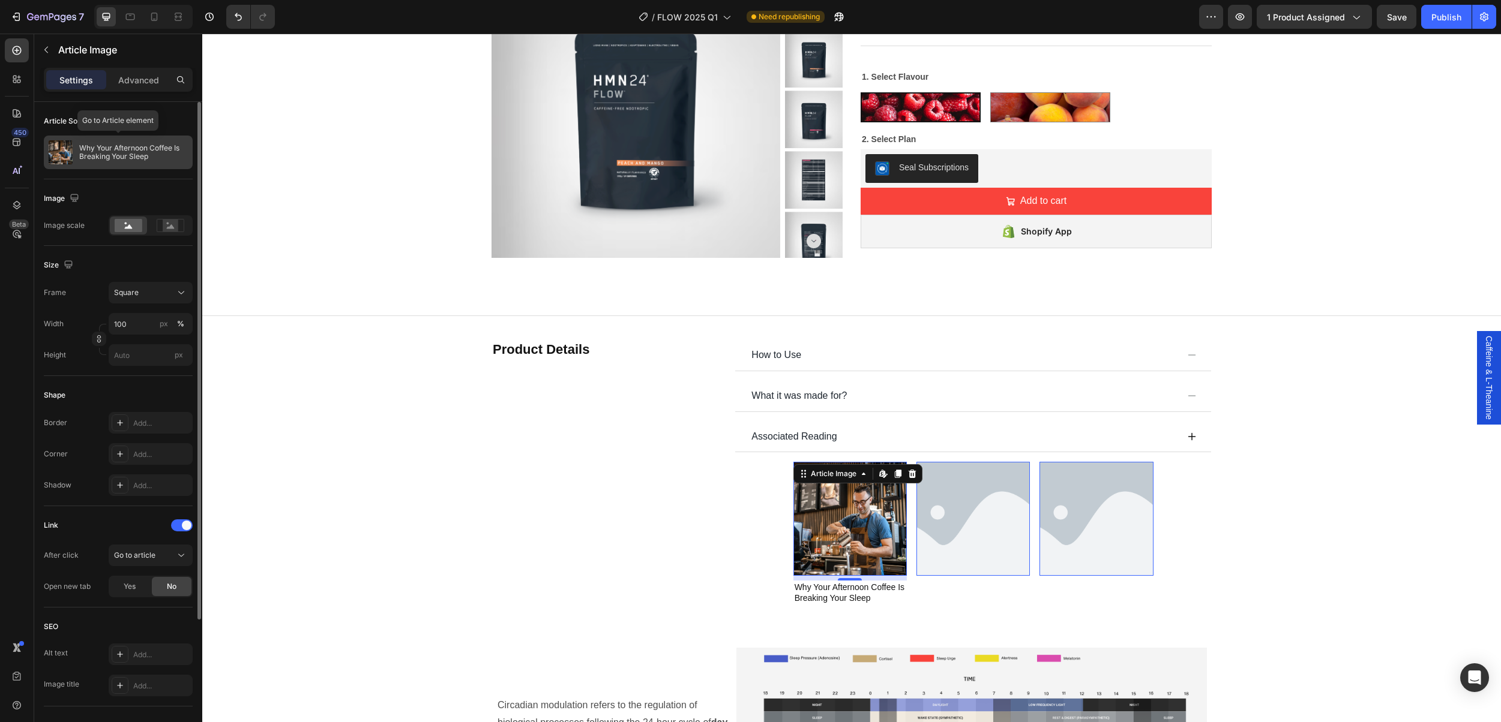
click at [116, 146] on p "Why Your Afternoon Coffee Is Breaking Your Sleep" at bounding box center [133, 152] width 109 height 17
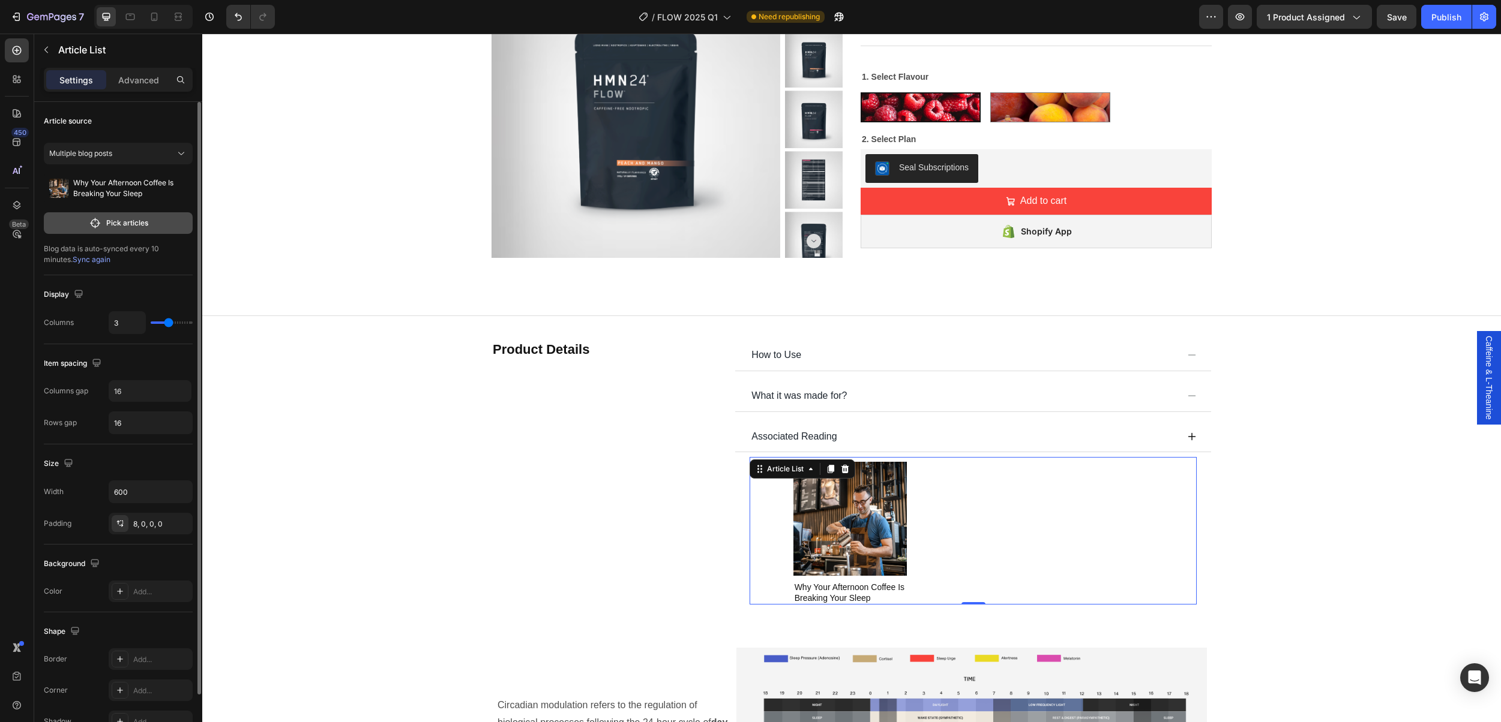
click at [109, 222] on p "Pick articles" at bounding box center [127, 223] width 42 height 11
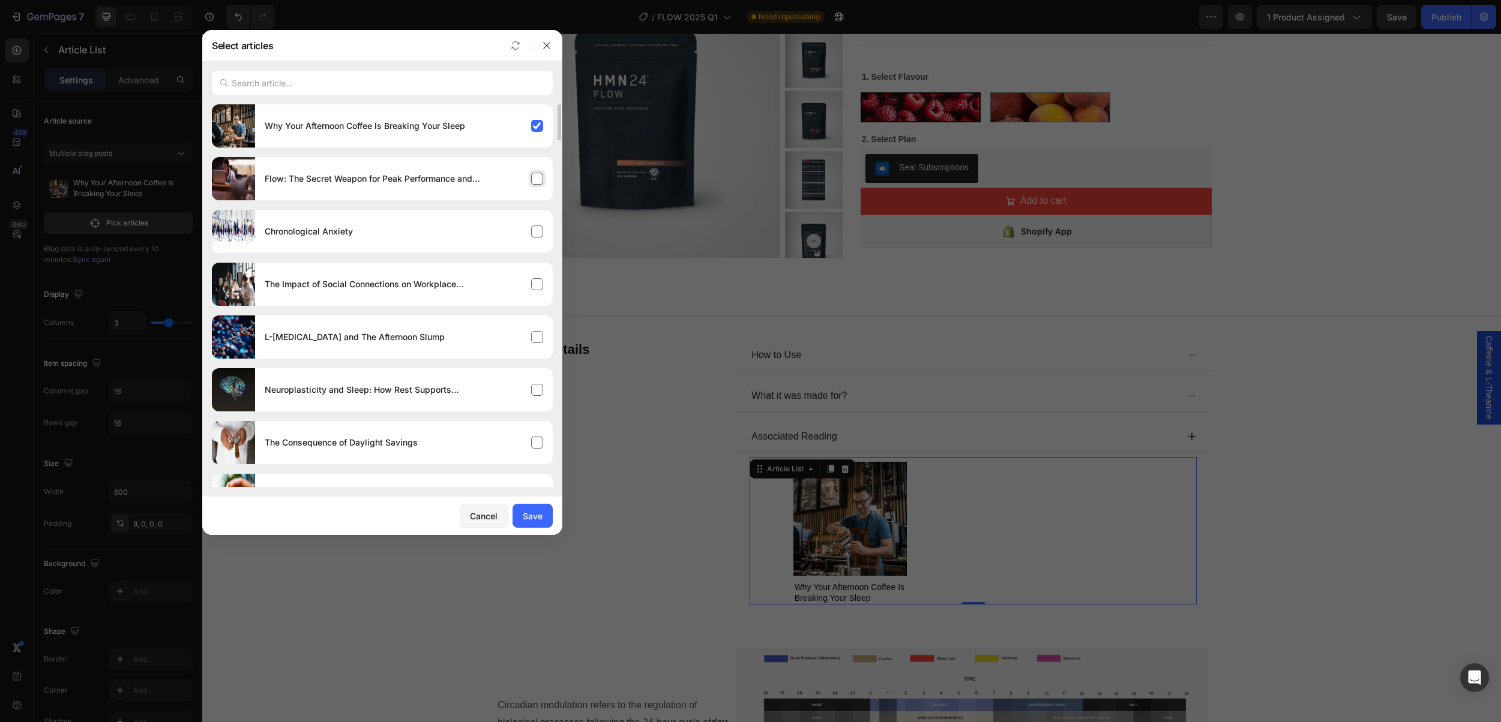
click at [535, 178] on div "Flow: The Secret Weapon for Peak Performance and Creativity" at bounding box center [404, 179] width 298 height 34
click at [534, 338] on div "L-[MEDICAL_DATA] and The Afternoon Slump" at bounding box center [404, 337] width 298 height 34
click at [524, 518] on div "Save" at bounding box center [533, 516] width 20 height 13
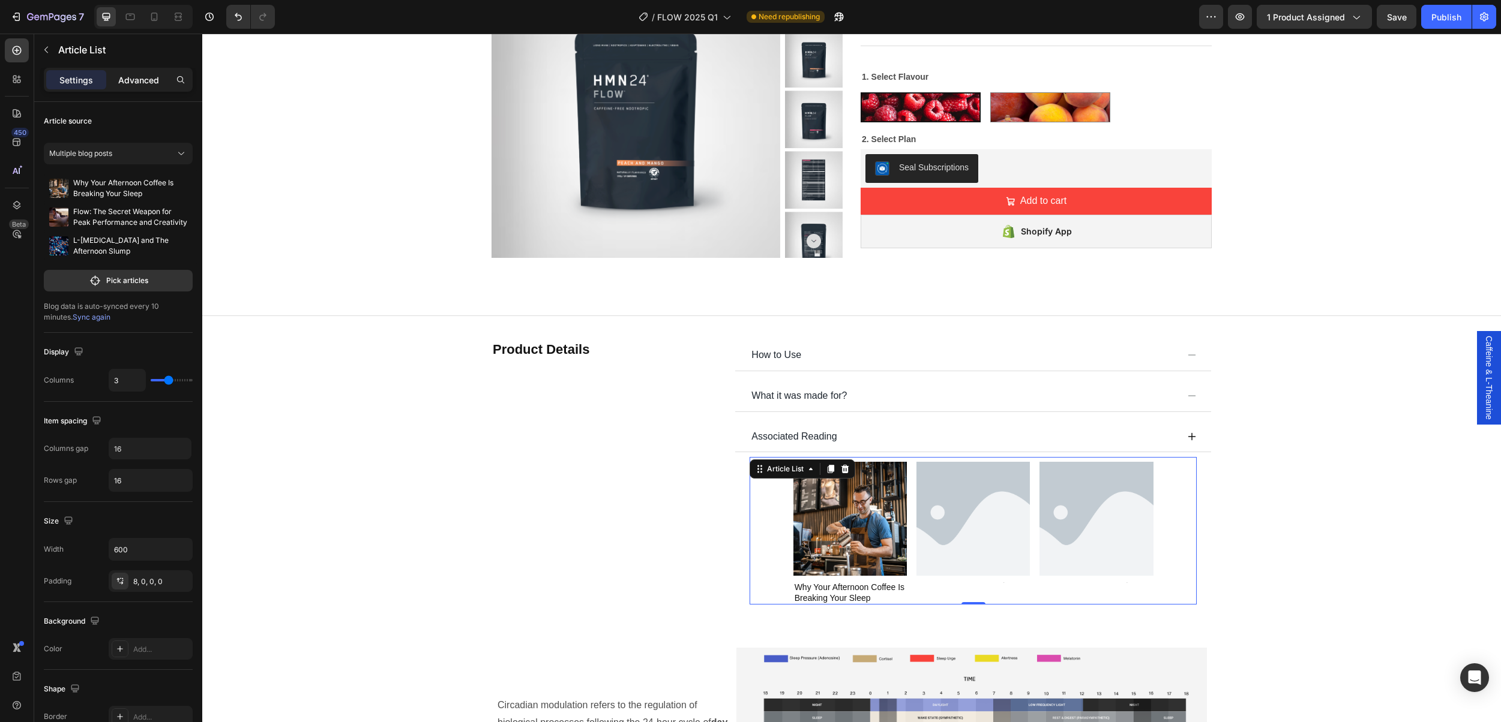
click at [131, 82] on p "Advanced" at bounding box center [138, 80] width 41 height 13
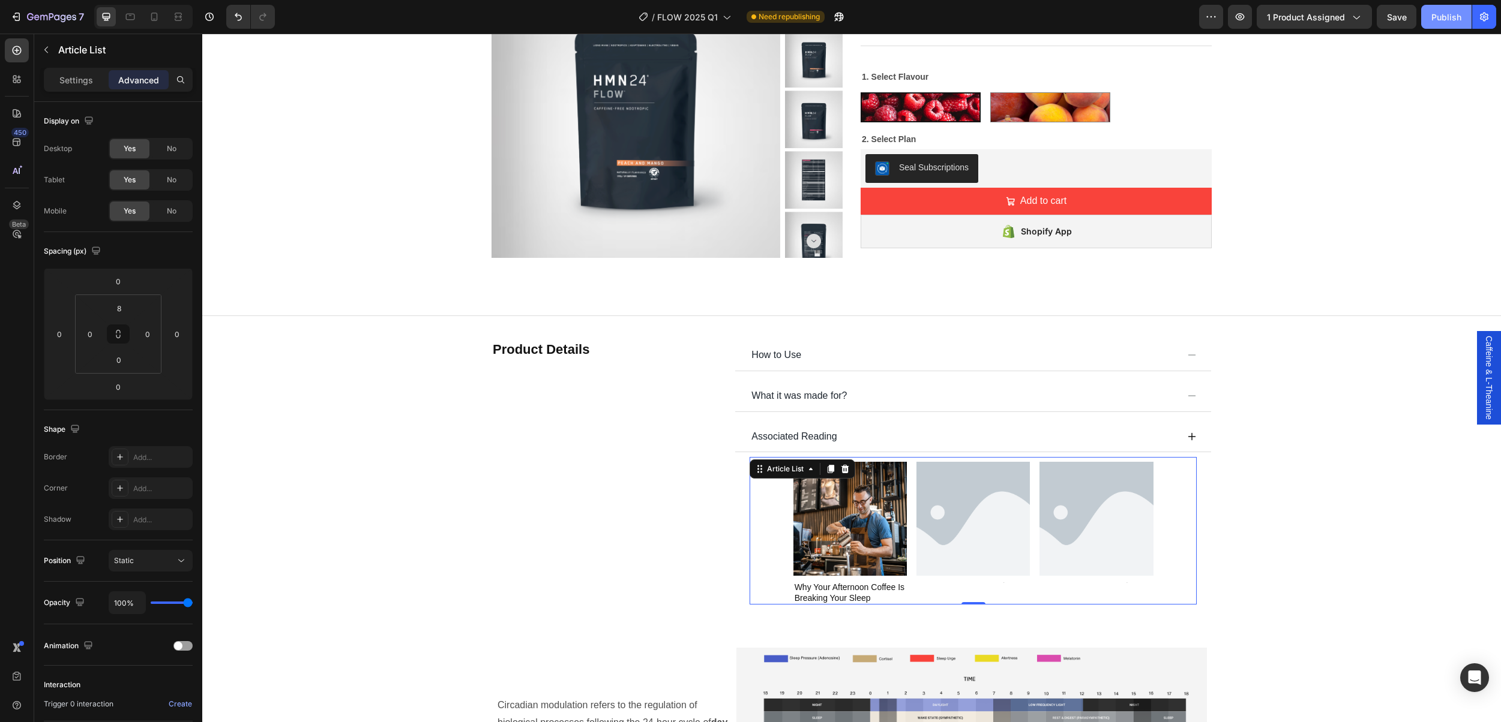
click at [1446, 18] on div "Publish" at bounding box center [1446, 17] width 30 height 13
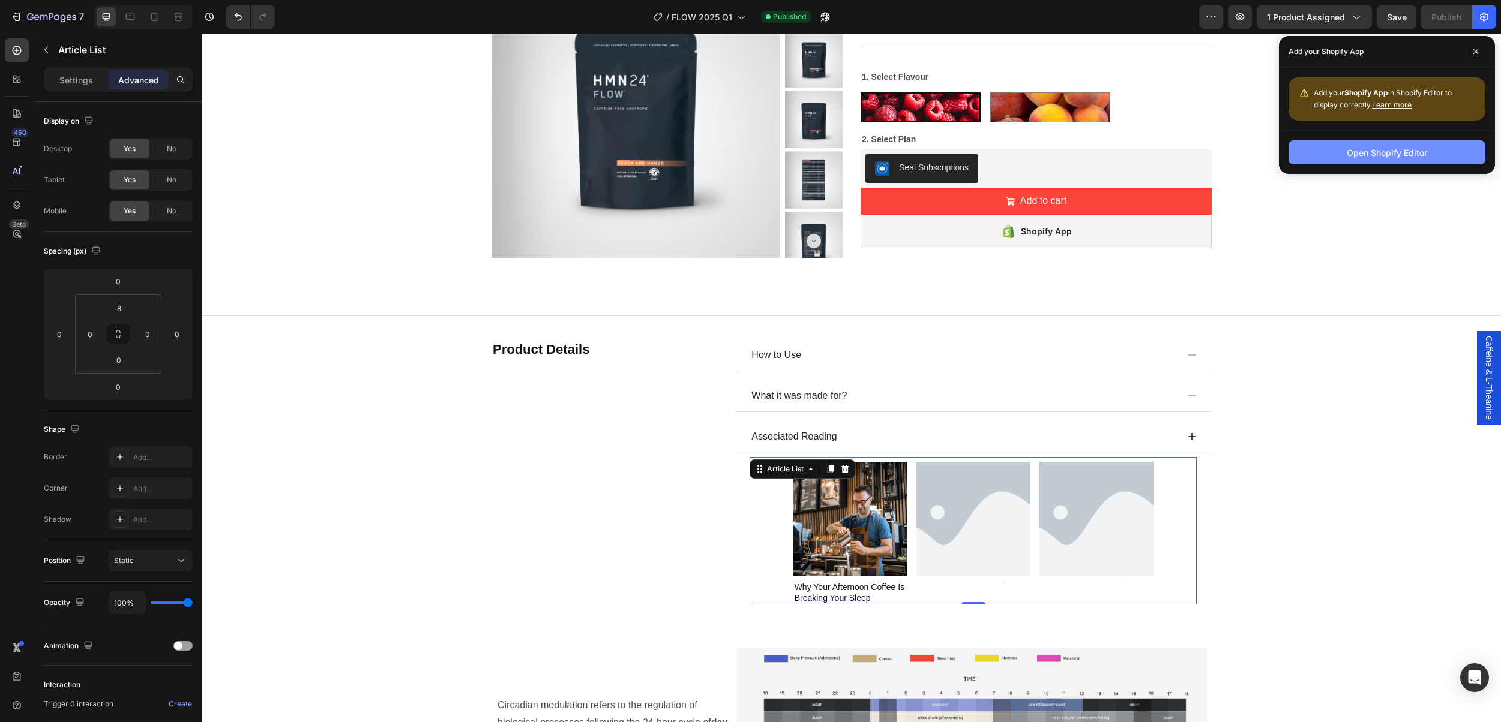
click at [1397, 155] on div "Open Shopify Editor" at bounding box center [1386, 152] width 80 height 13
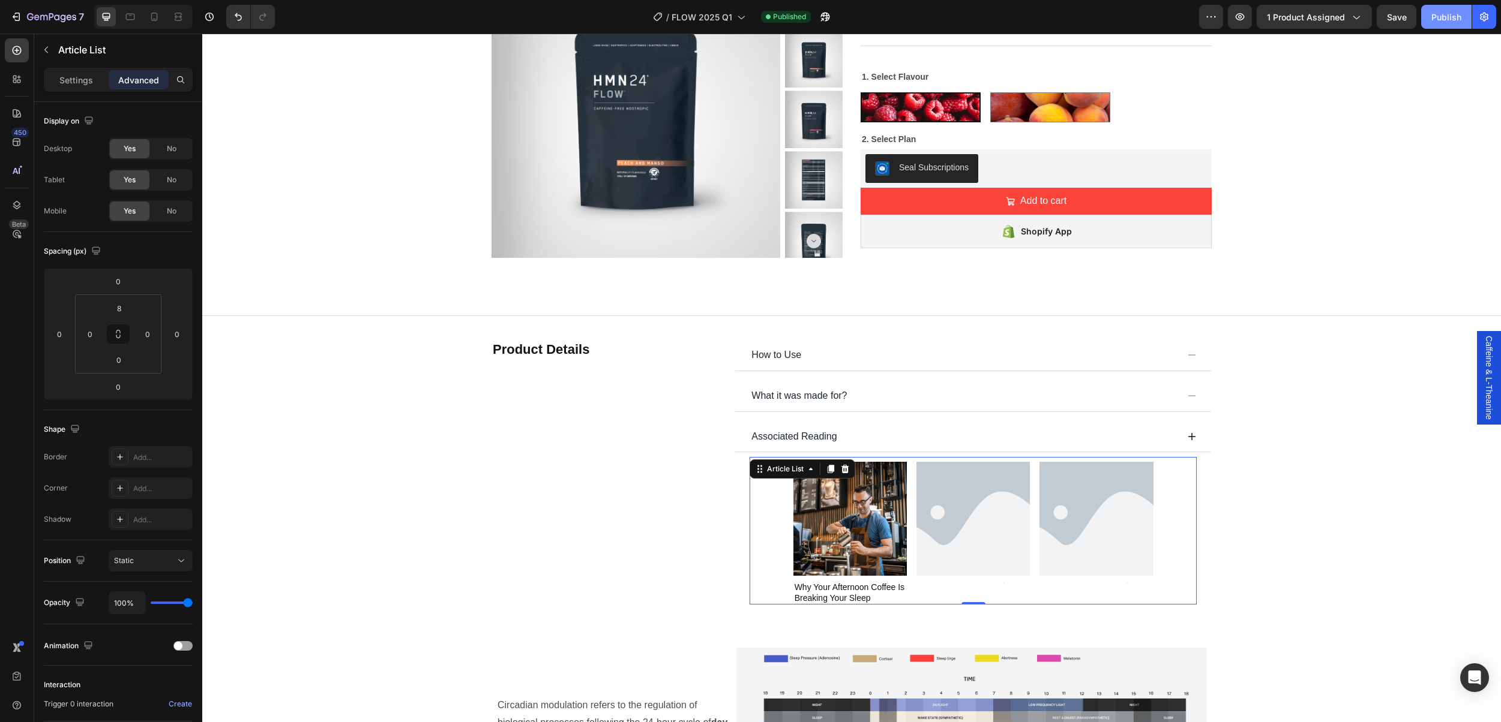
click at [1447, 19] on div "Publish" at bounding box center [1446, 17] width 30 height 13
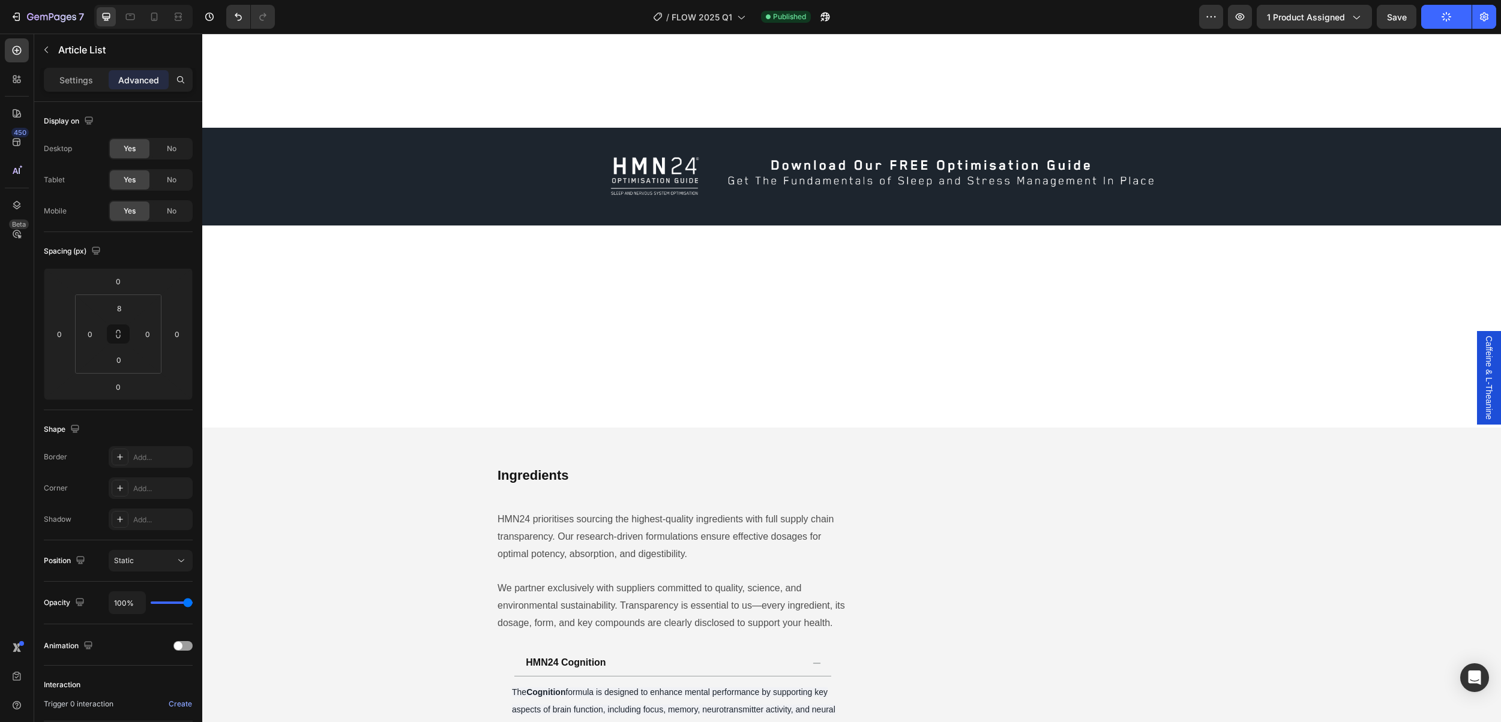
scroll to position [1867, 0]
